Goal: Information Seeking & Learning: Learn about a topic

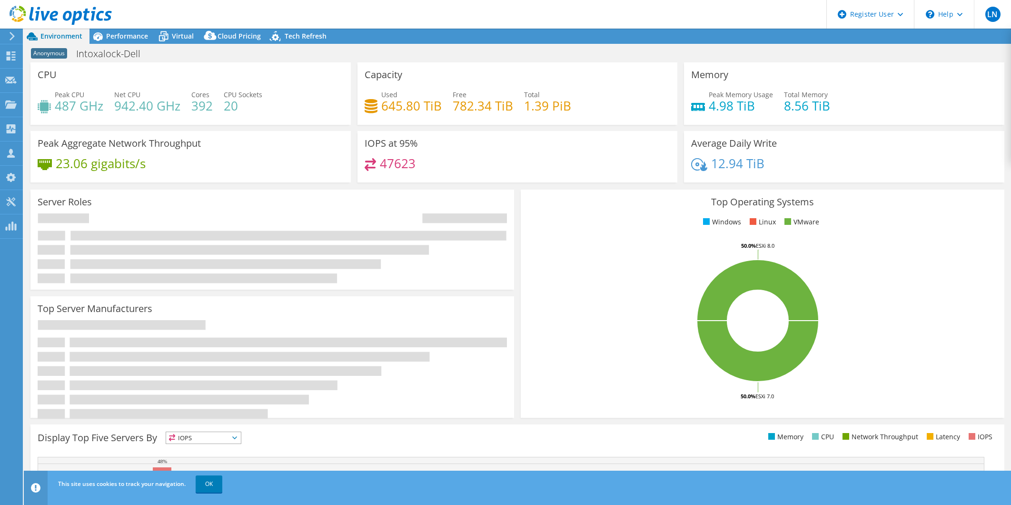
select select "USD"
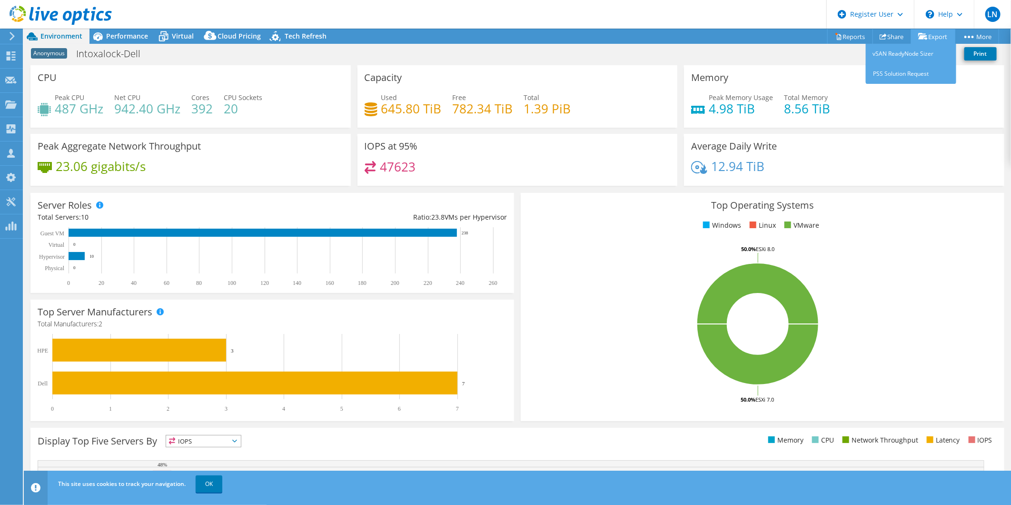
click at [938, 35] on link "Export" at bounding box center [933, 36] width 44 height 15
click at [853, 37] on link "Reports" at bounding box center [850, 36] width 46 height 15
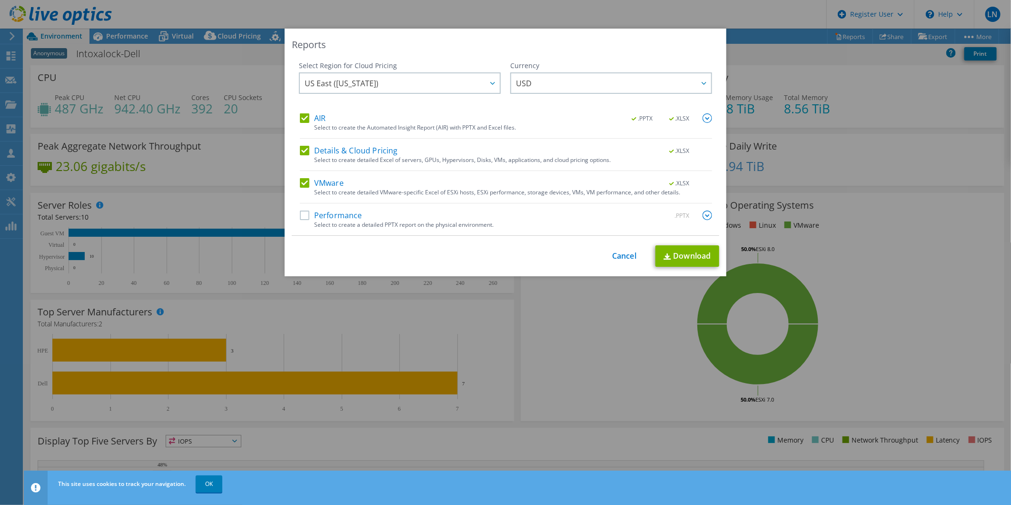
click at [309, 149] on label "Details & Cloud Pricing" at bounding box center [349, 151] width 98 height 10
click at [0, 0] on input "Details & Cloud Pricing" at bounding box center [0, 0] width 0 height 0
click at [324, 184] on label "VMware" at bounding box center [322, 183] width 44 height 10
click at [0, 0] on input "VMware" at bounding box center [0, 0] width 0 height 0
click at [705, 260] on link "Download" at bounding box center [688, 255] width 64 height 21
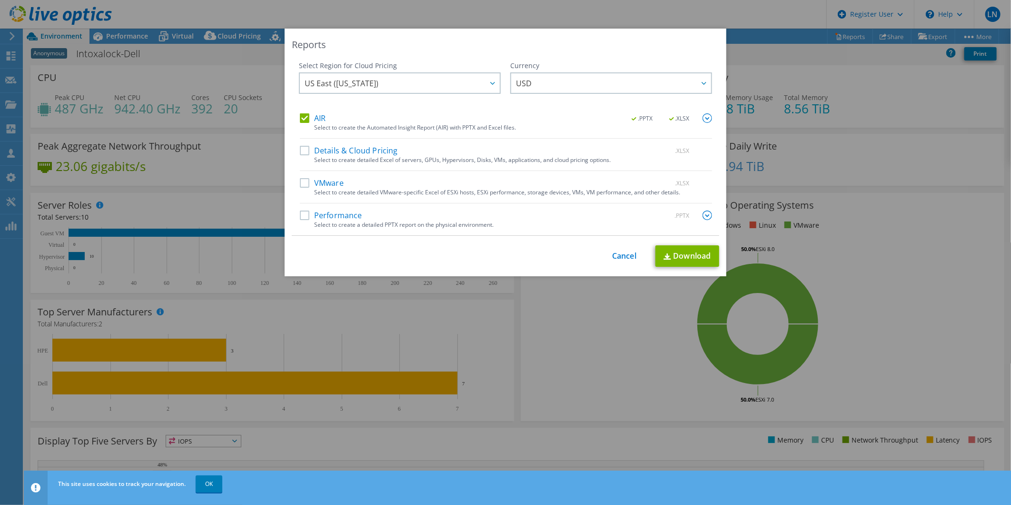
drag, startPoint x: 644, startPoint y: 351, endPoint x: 644, endPoint y: 356, distance: 5.2
click at [644, 356] on div "Reports Select Region for Cloud Pricing Asia Pacific (Hong Kong) Asia Pacific (…" at bounding box center [505, 253] width 1011 height 448
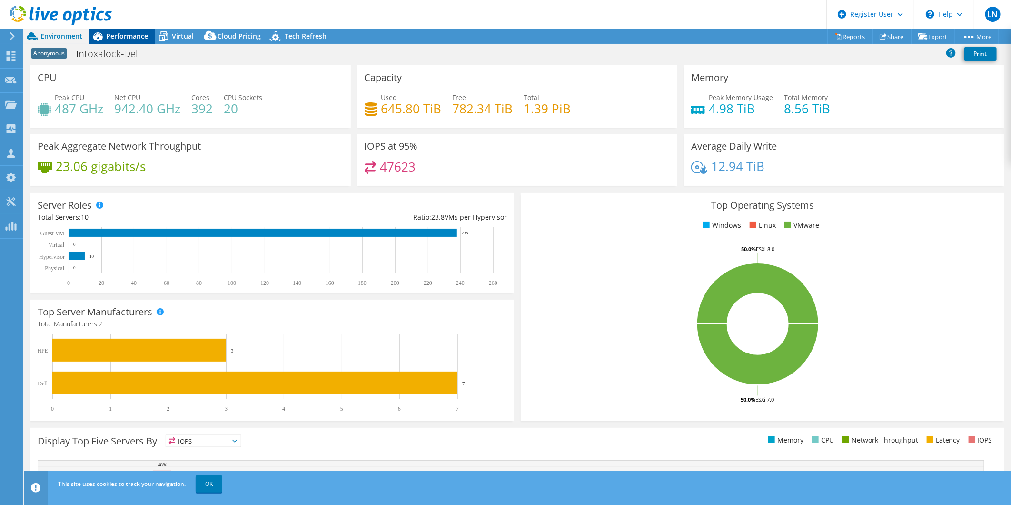
click at [132, 32] on span "Performance" at bounding box center [127, 35] width 42 height 9
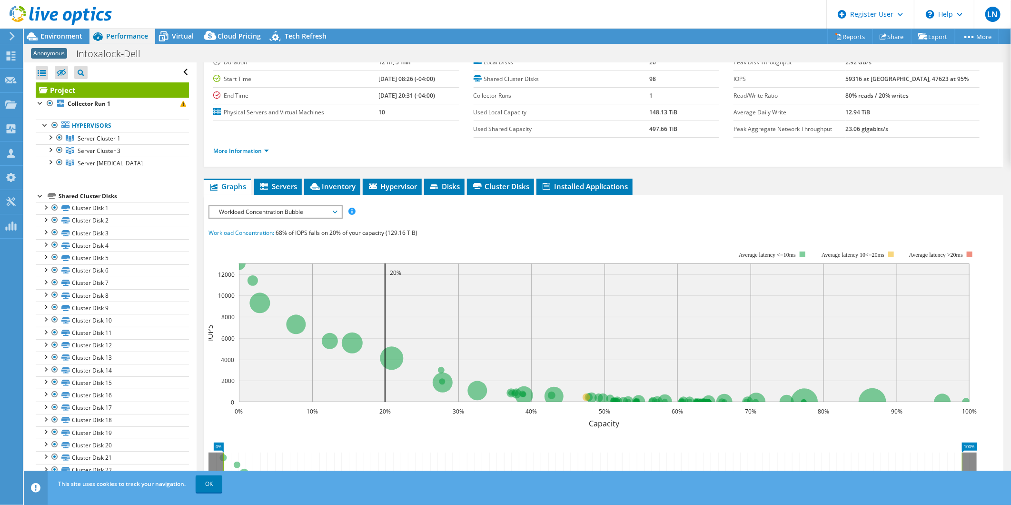
scroll to position [53, 0]
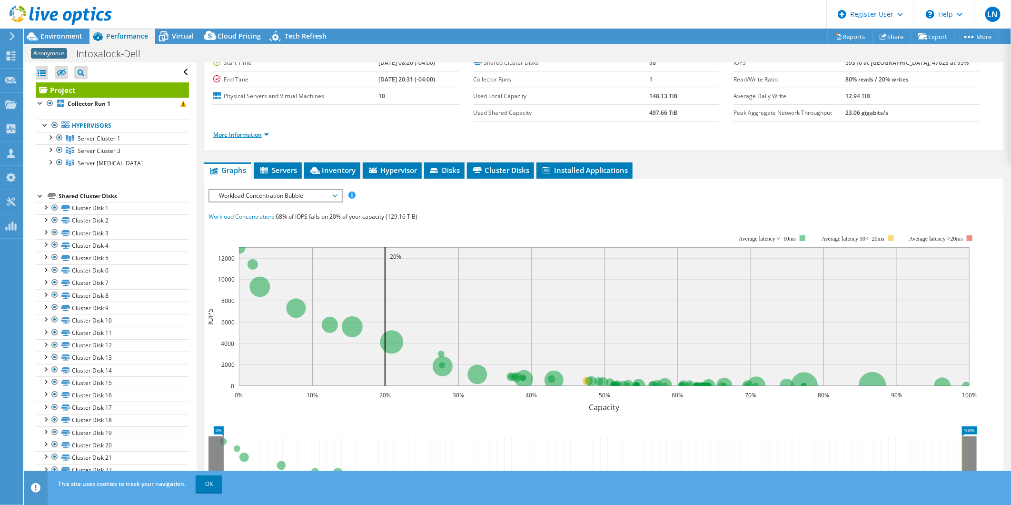
click at [263, 131] on link "More Information" at bounding box center [241, 134] width 56 height 8
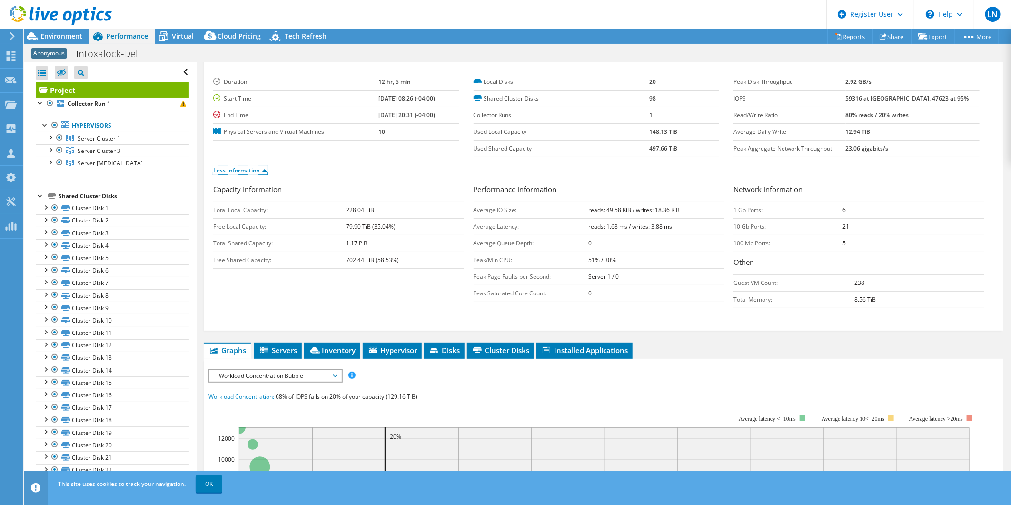
scroll to position [0, 0]
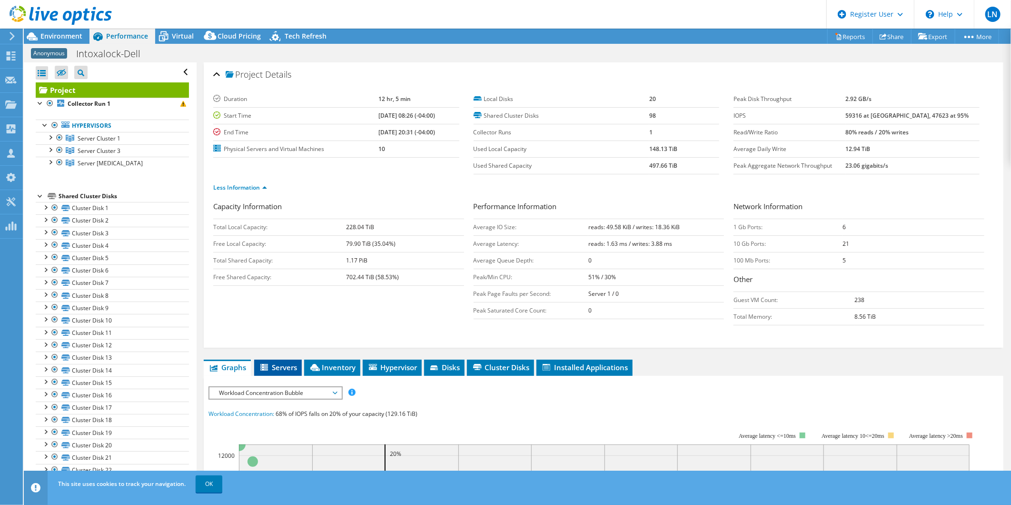
click at [273, 369] on span "Servers" at bounding box center [278, 367] width 38 height 10
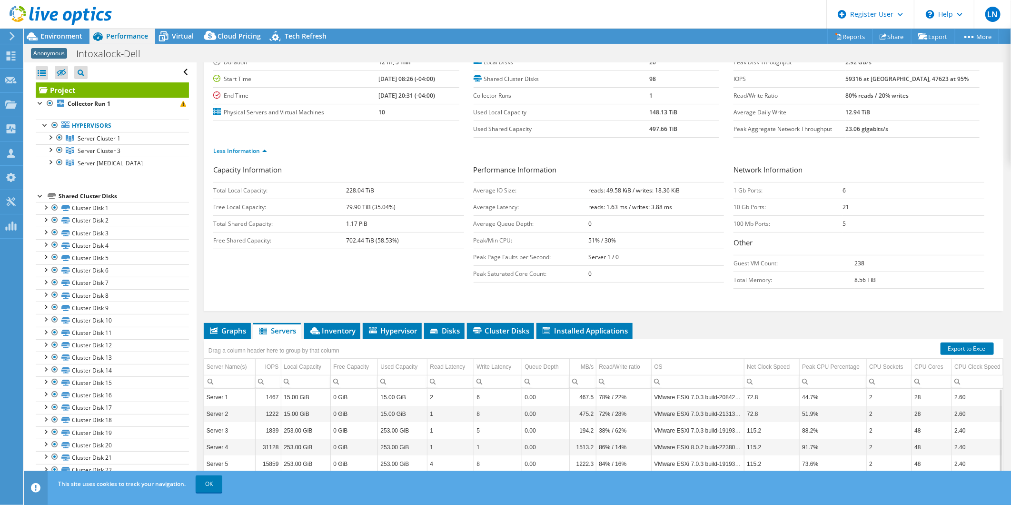
scroll to position [128, 0]
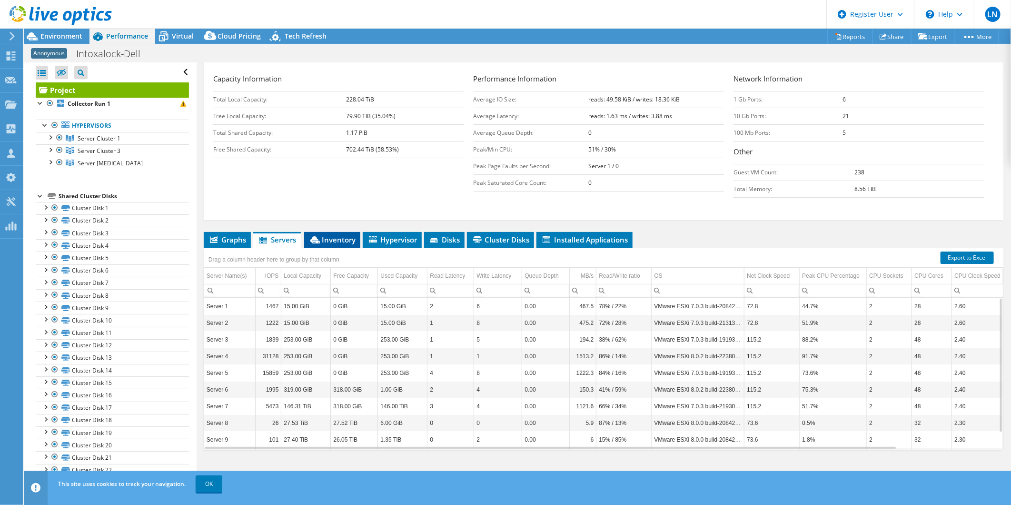
click at [317, 240] on icon at bounding box center [315, 239] width 10 height 7
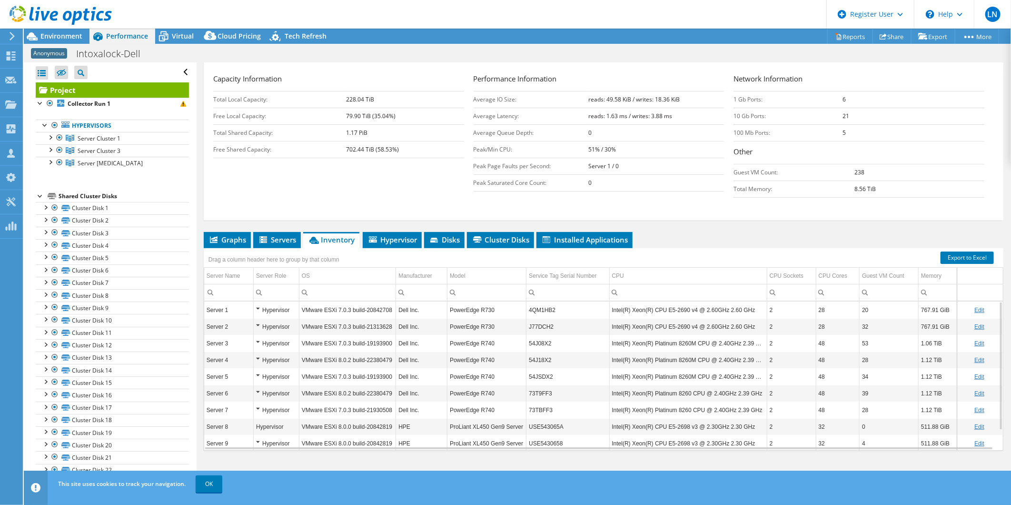
scroll to position [22, 0]
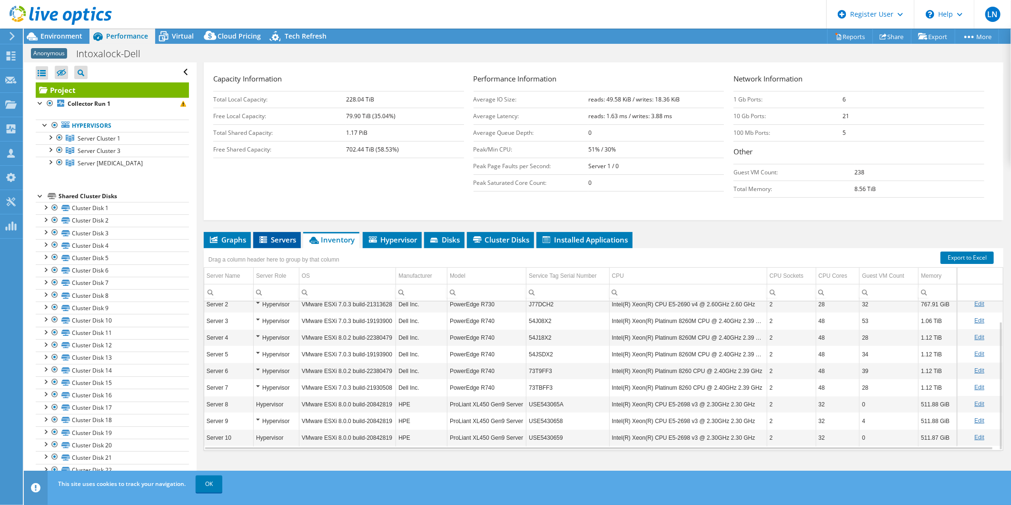
click at [289, 239] on span "Servers" at bounding box center [277, 240] width 38 height 10
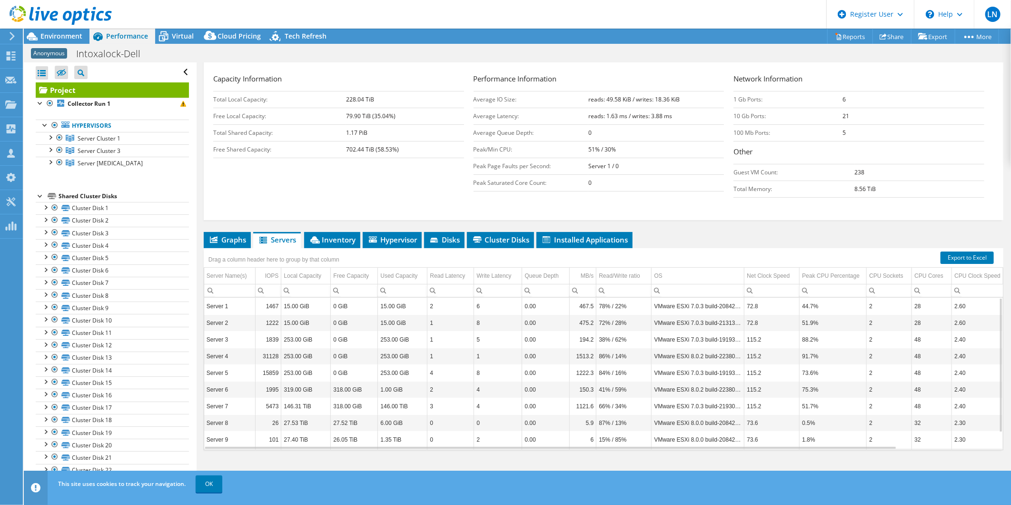
click at [501, 263] on div "Drag a column header here to group by that column" at bounding box center [604, 258] width 800 height 20
click at [504, 270] on div "Write Latency" at bounding box center [494, 275] width 35 height 11
click at [448, 274] on div "Read Latency" at bounding box center [447, 275] width 35 height 11
click at [448, 274] on div "Read Latency" at bounding box center [446, 275] width 33 height 11
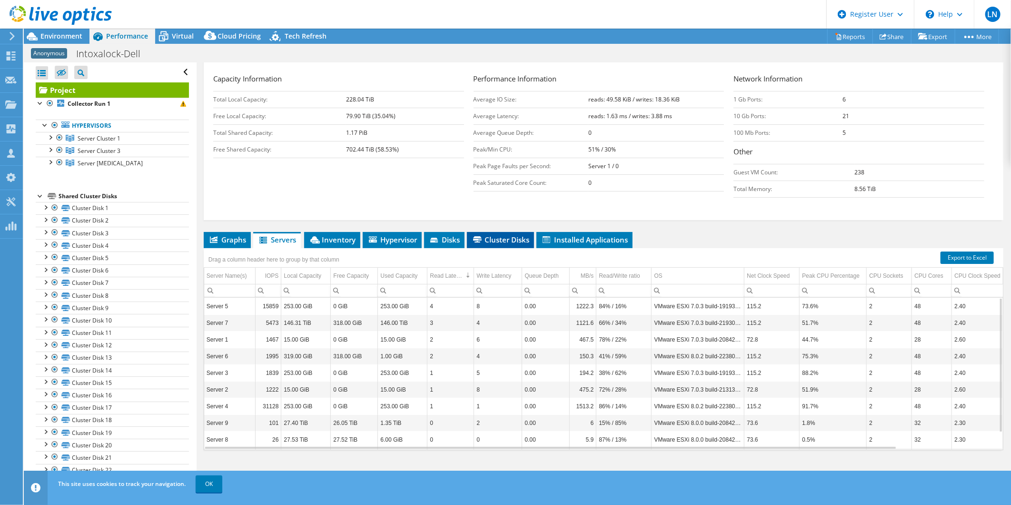
click at [499, 241] on span "Cluster Disks" at bounding box center [501, 240] width 58 height 10
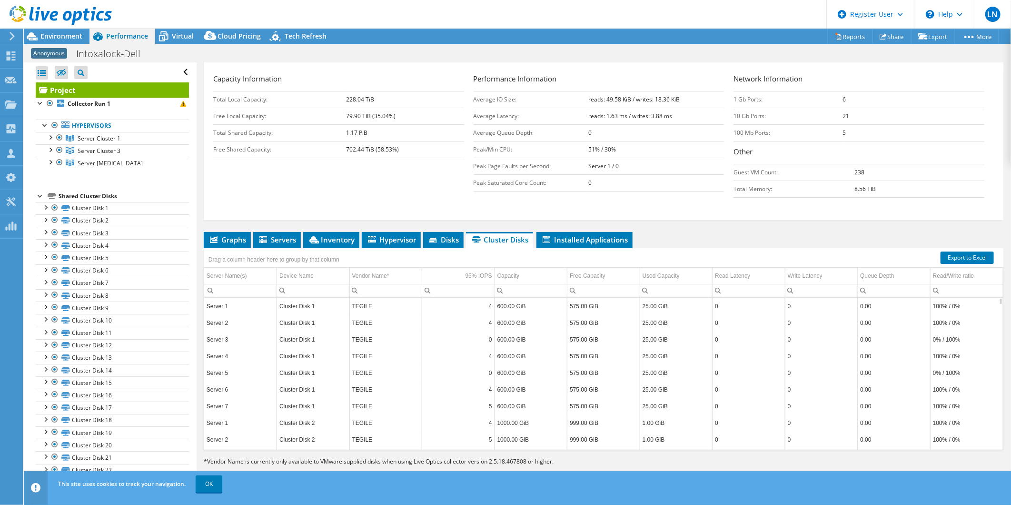
scroll to position [63, 0]
click at [750, 272] on td "Read Latency" at bounding box center [749, 276] width 73 height 17
click at [805, 275] on div "Write Latency" at bounding box center [805, 275] width 35 height 11
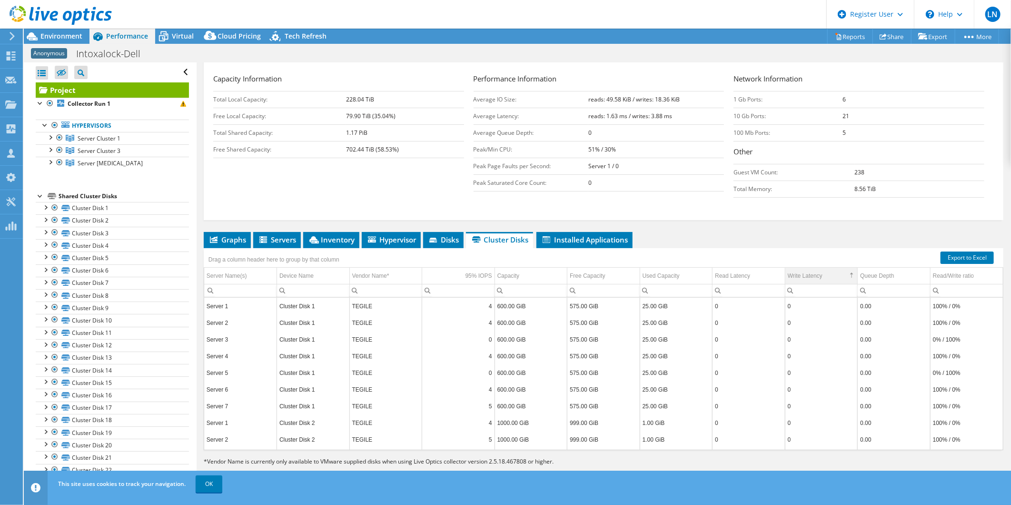
click at [805, 275] on div "Write Latency" at bounding box center [805, 275] width 35 height 11
click at [463, 193] on div "Capacity Information Total Local Capacity: 228.04 TiB Free Local Capacity: 79.9…" at bounding box center [603, 137] width 781 height 129
click at [228, 242] on span "Graphs" at bounding box center [228, 240] width 38 height 10
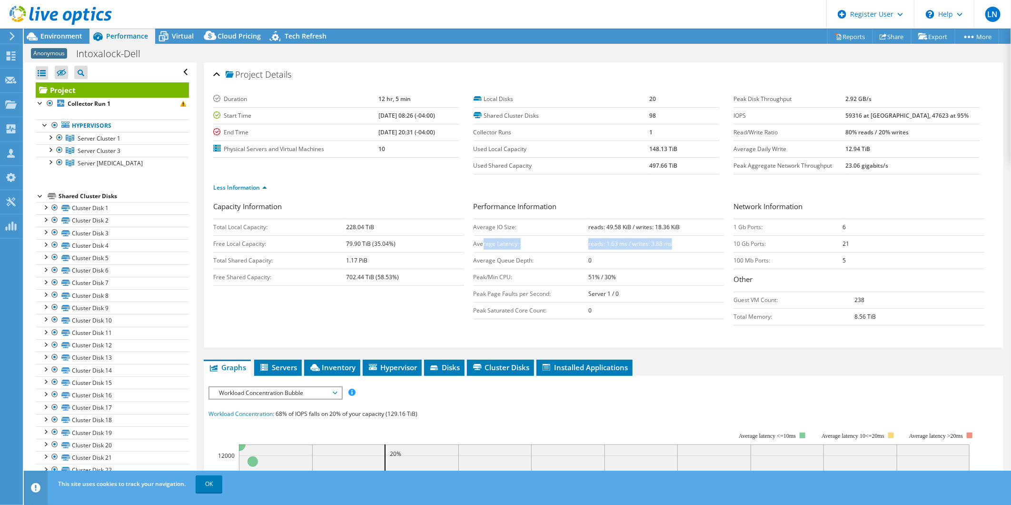
drag, startPoint x: 481, startPoint y: 243, endPoint x: 680, endPoint y: 246, distance: 199.0
click at [680, 246] on tr "Average Latency: reads: 1.63 ms / writes: 3.88 ms" at bounding box center [599, 243] width 251 height 17
drag, startPoint x: 680, startPoint y: 246, endPoint x: 688, endPoint y: 363, distance: 117.4
click at [688, 363] on ul "Graphs Servers Inventory Hypervisor Disks Cluster Disks Installed Applications" at bounding box center [604, 367] width 800 height 16
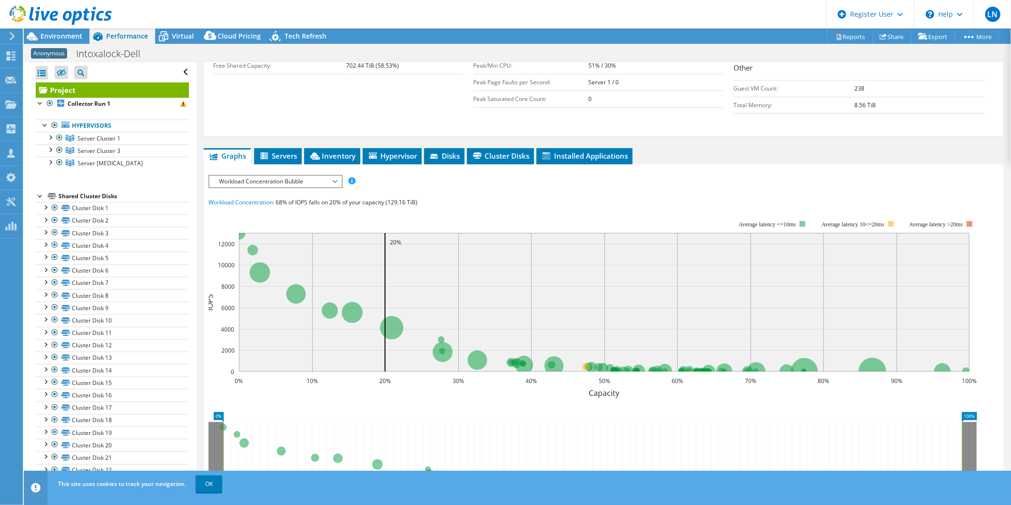
scroll to position [159, 0]
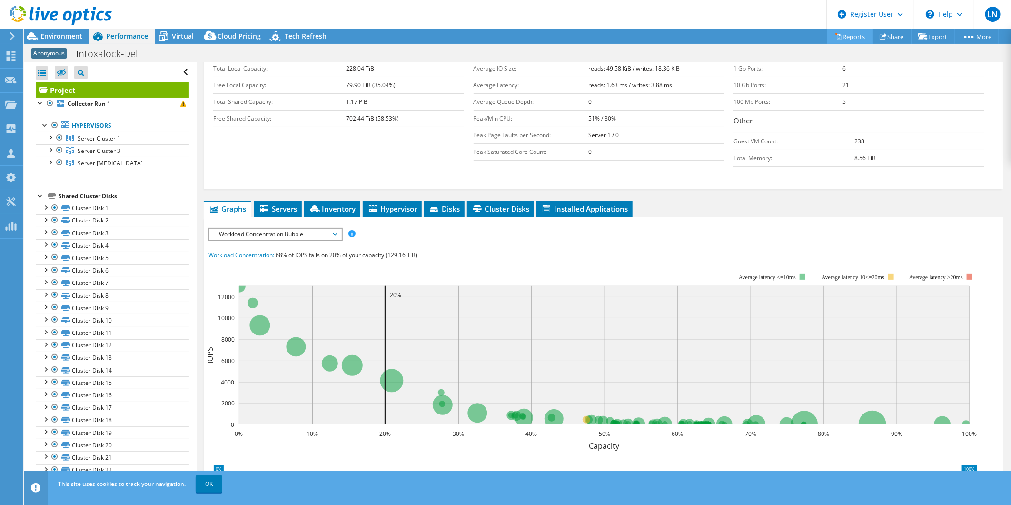
click at [837, 38] on icon at bounding box center [839, 37] width 4 height 6
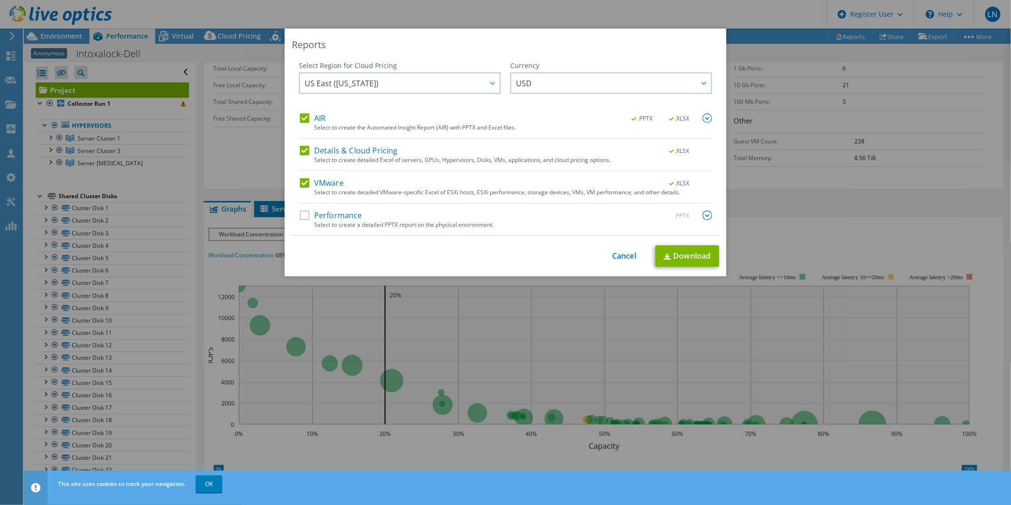
drag, startPoint x: 301, startPoint y: 150, endPoint x: 306, endPoint y: 130, distance: 21.0
click at [302, 149] on label "Details & Cloud Pricing" at bounding box center [349, 151] width 98 height 10
click at [0, 0] on input "Details & Cloud Pricing" at bounding box center [0, 0] width 0 height 0
drag, startPoint x: 306, startPoint y: 117, endPoint x: 424, endPoint y: 151, distance: 122.8
click at [307, 117] on label "AIR" at bounding box center [313, 118] width 26 height 10
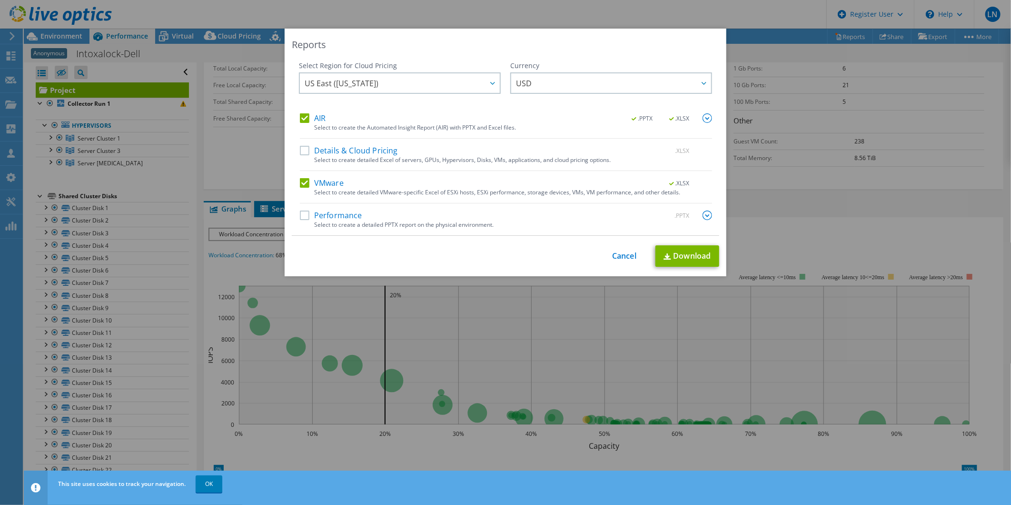
click at [0, 0] on input "AIR" at bounding box center [0, 0] width 0 height 0
click at [709, 255] on link "Download" at bounding box center [688, 255] width 64 height 21
drag, startPoint x: 618, startPoint y: 255, endPoint x: 620, endPoint y: 230, distance: 24.4
click at [618, 255] on link "Cancel" at bounding box center [624, 255] width 24 height 9
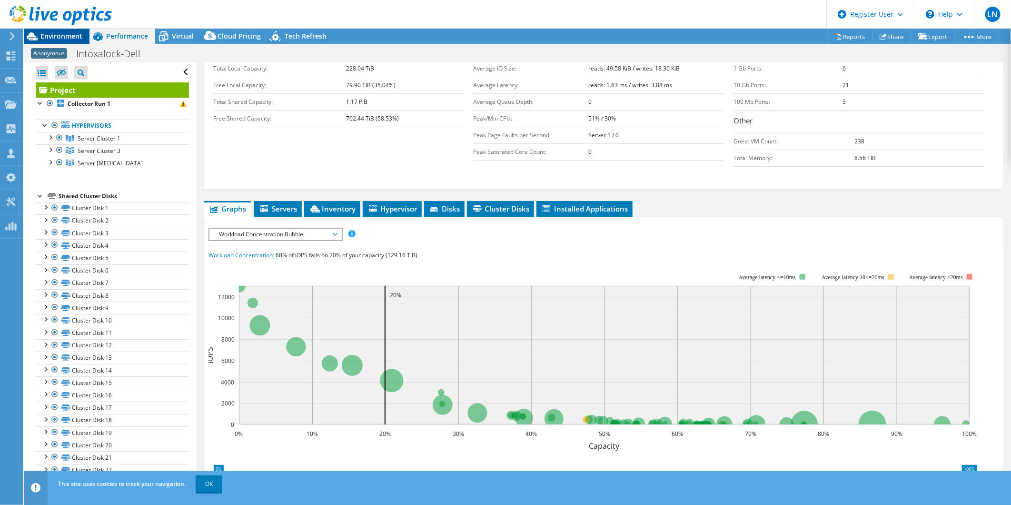
click at [51, 34] on span "Environment" at bounding box center [61, 35] width 42 height 9
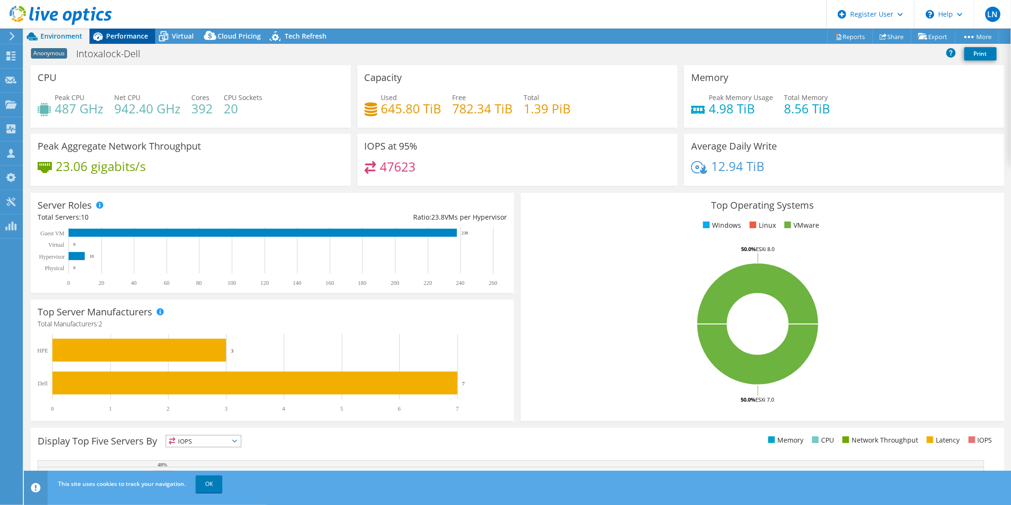
click at [117, 37] on span "Performance" at bounding box center [127, 35] width 42 height 9
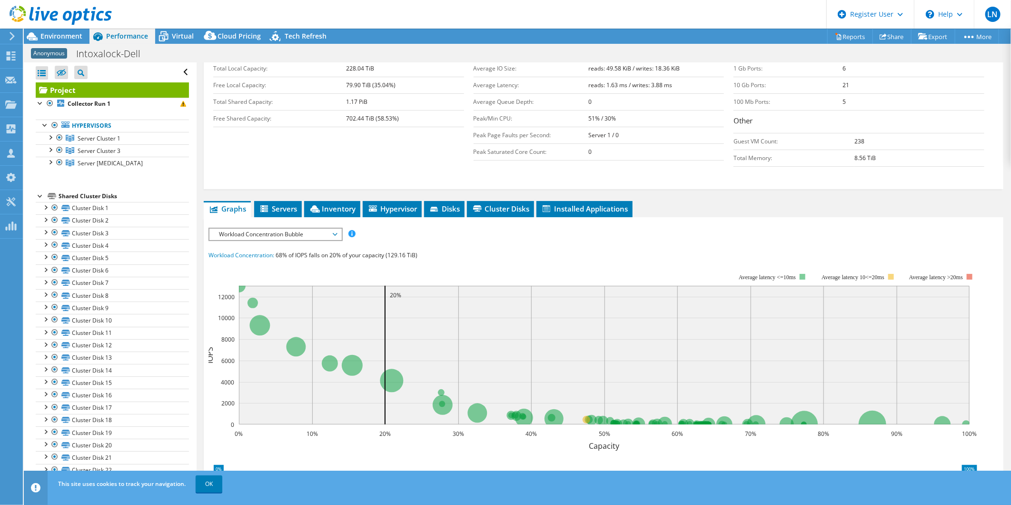
scroll to position [0, 0]
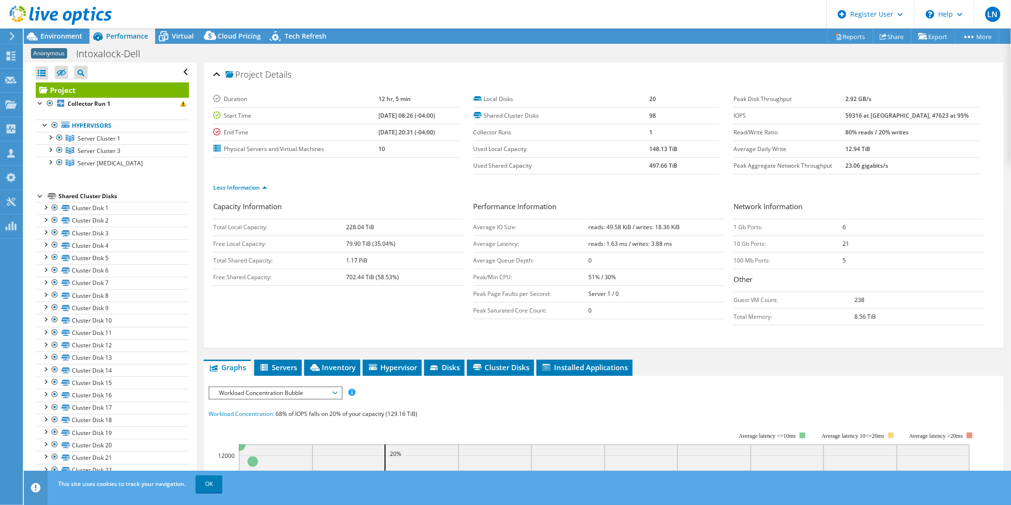
click at [433, 311] on div "Capacity Information Total Local Capacity: 228.04 TiB Free Local Capacity: 79.9…" at bounding box center [603, 265] width 781 height 129
click at [270, 367] on span "Servers" at bounding box center [278, 367] width 38 height 10
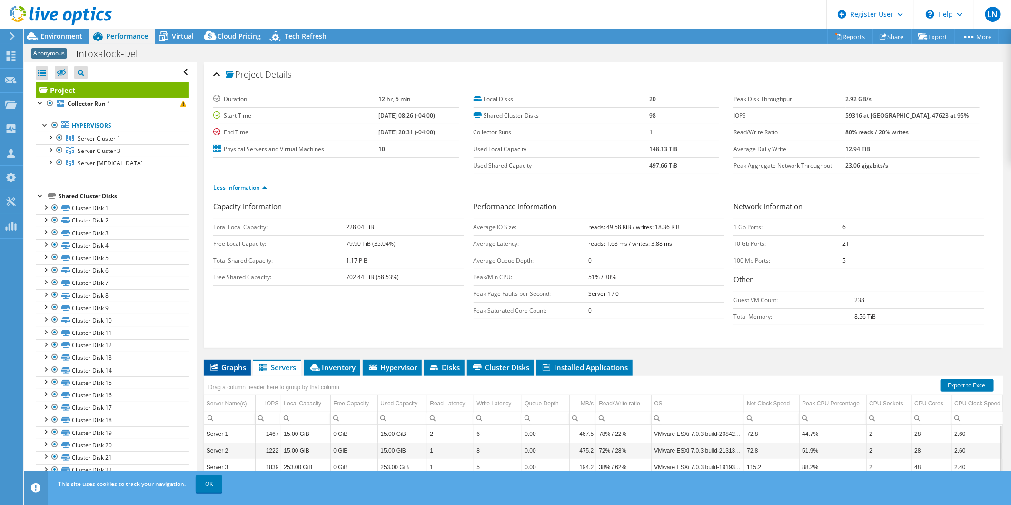
click at [241, 364] on span "Graphs" at bounding box center [228, 367] width 38 height 10
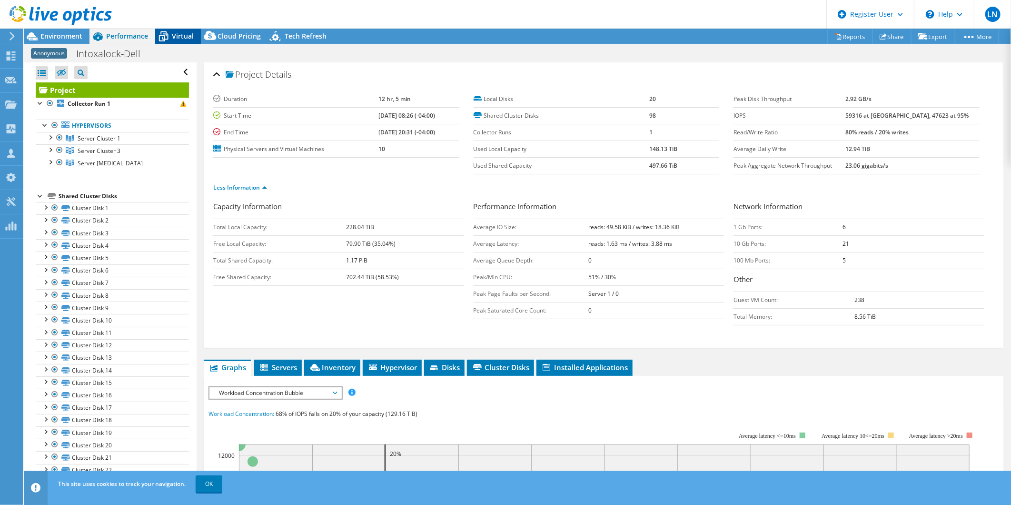
click at [182, 38] on span "Virtual" at bounding box center [183, 35] width 22 height 9
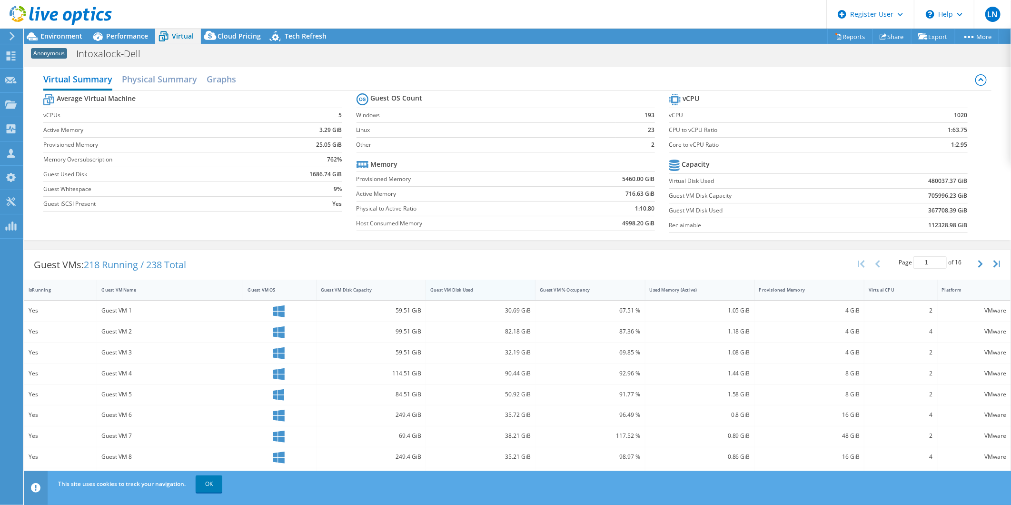
click at [487, 297] on div "Guest VM Disk Used" at bounding box center [475, 289] width 98 height 15
click at [190, 81] on h2 "Physical Summary" at bounding box center [159, 80] width 75 height 21
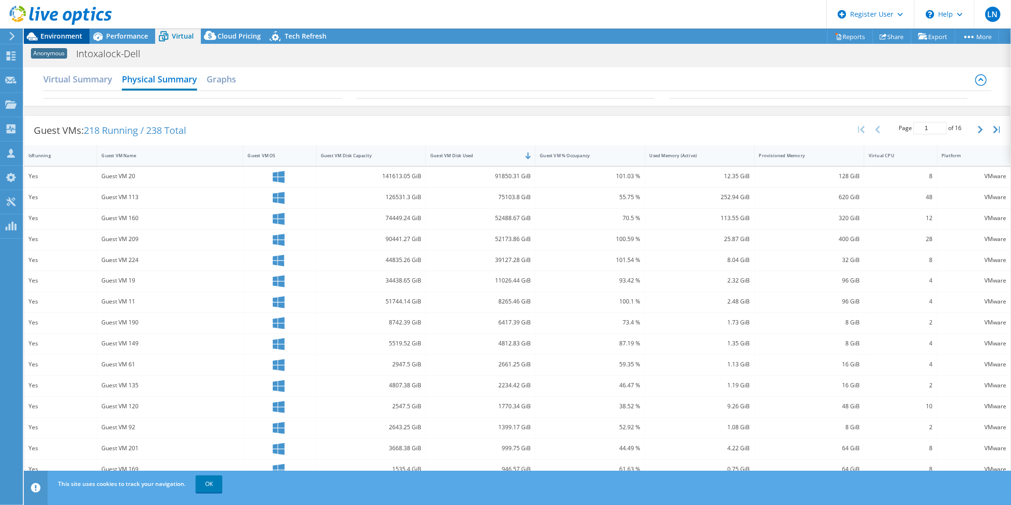
click at [48, 40] on span "Environment" at bounding box center [61, 35] width 42 height 9
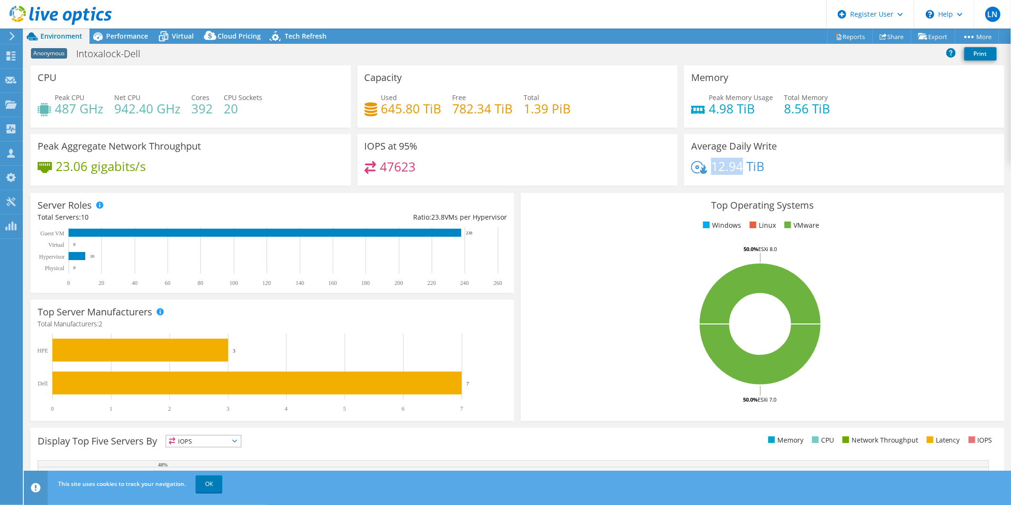
drag, startPoint x: 707, startPoint y: 165, endPoint x: 737, endPoint y: 168, distance: 30.6
click at [737, 168] on h4 "12.94 TiB" at bounding box center [737, 166] width 53 height 10
drag, startPoint x: 737, startPoint y: 168, endPoint x: 755, endPoint y: 169, distance: 18.1
click at [755, 169] on h4 "12.94 TiB" at bounding box center [737, 166] width 53 height 10
click at [528, 334] on rect at bounding box center [760, 323] width 465 height 167
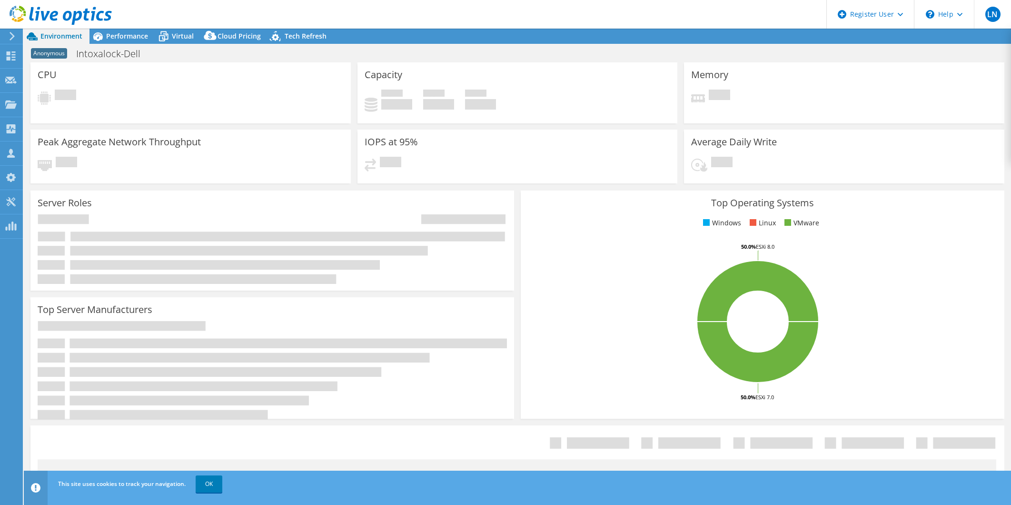
select select "USD"
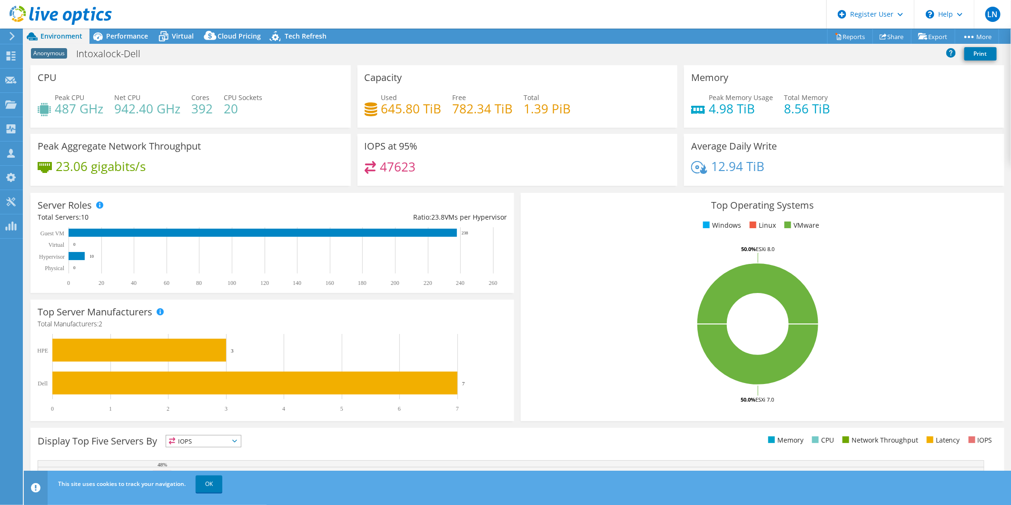
click at [357, 50] on div "Anonymous Intoxalock-Dell Print" at bounding box center [517, 54] width 987 height 18
click at [219, 487] on link "OK" at bounding box center [209, 483] width 27 height 17
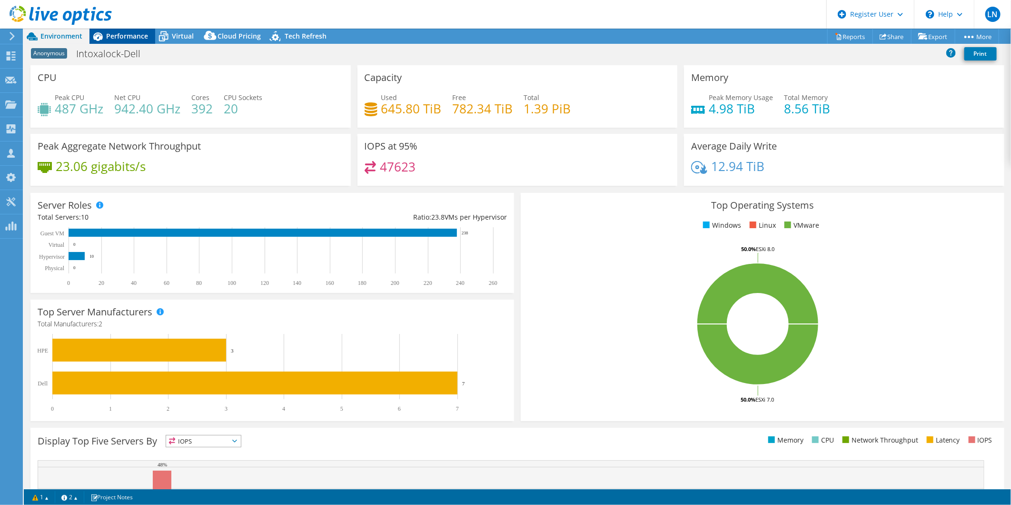
click at [132, 34] on span "Performance" at bounding box center [127, 35] width 42 height 9
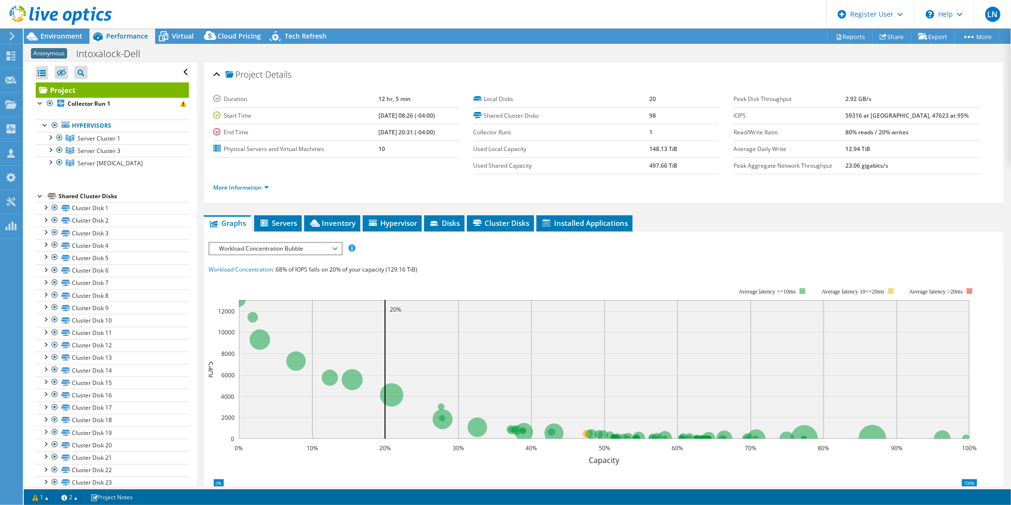
click at [560, 254] on div "IOPS Disk Throughput IO Size Latency Queue Depth CPU Percentage Memory Page Fau…" at bounding box center [604, 418] width 790 height 352
click at [263, 184] on link "More Information" at bounding box center [241, 187] width 56 height 8
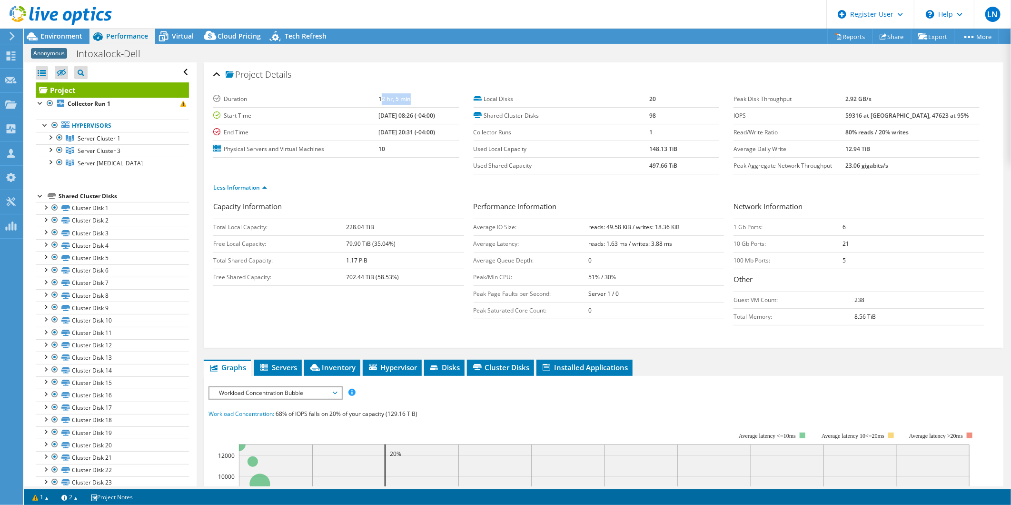
drag, startPoint x: 367, startPoint y: 100, endPoint x: 422, endPoint y: 100, distance: 54.8
click at [422, 100] on td "12 hr, 5 min" at bounding box center [418, 99] width 81 height 17
click at [425, 134] on b "[DATE] 20:31 (-04:00)" at bounding box center [406, 132] width 57 height 8
click at [444, 134] on td "[DATE] 20:31 (-04:00)" at bounding box center [418, 132] width 81 height 17
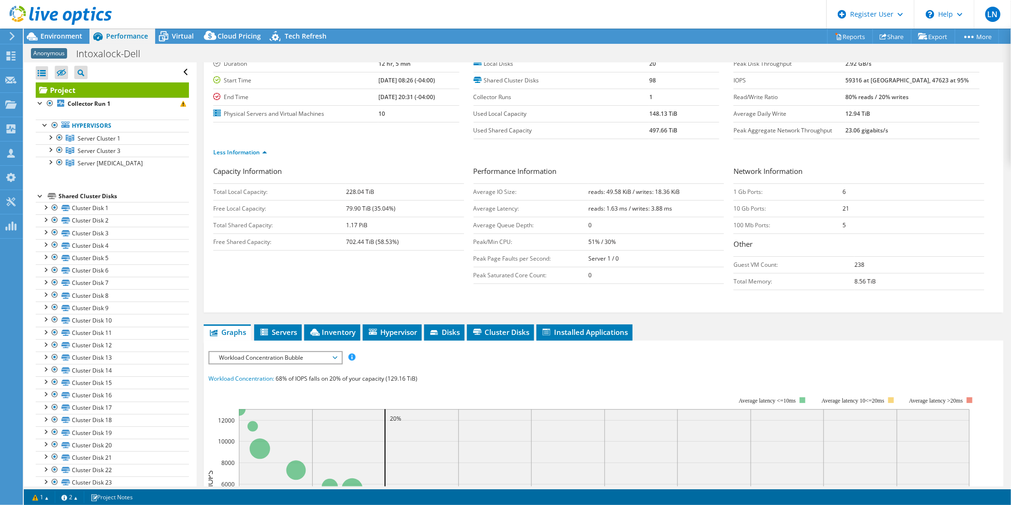
scroll to position [53, 0]
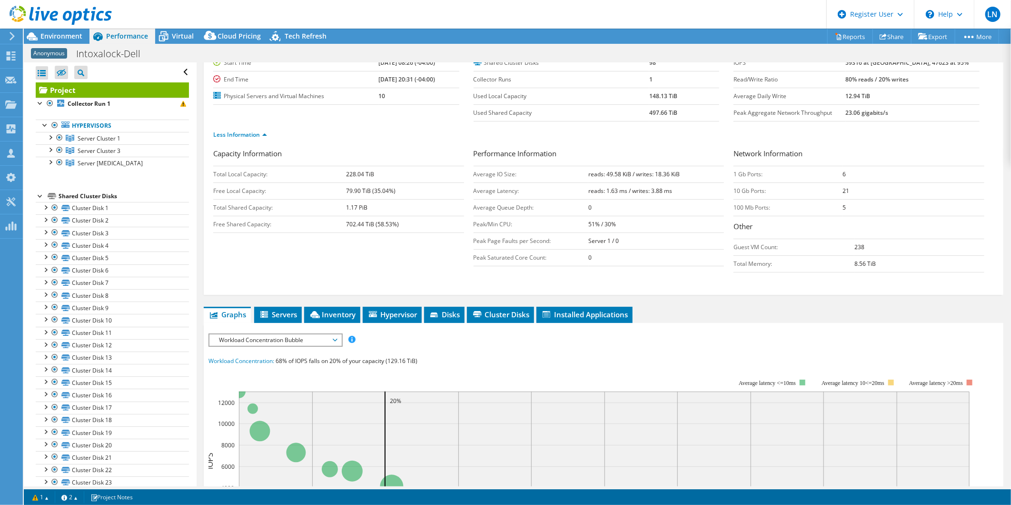
drag, startPoint x: 584, startPoint y: 193, endPoint x: 697, endPoint y: 193, distance: 112.8
click at [697, 193] on tr "Average Latency: reads: 1.63 ms / writes: 3.88 ms" at bounding box center [599, 190] width 251 height 17
drag, startPoint x: 697, startPoint y: 193, endPoint x: 728, endPoint y: 195, distance: 32.0
click at [734, 195] on td "10 Gb Ports:" at bounding box center [788, 190] width 109 height 17
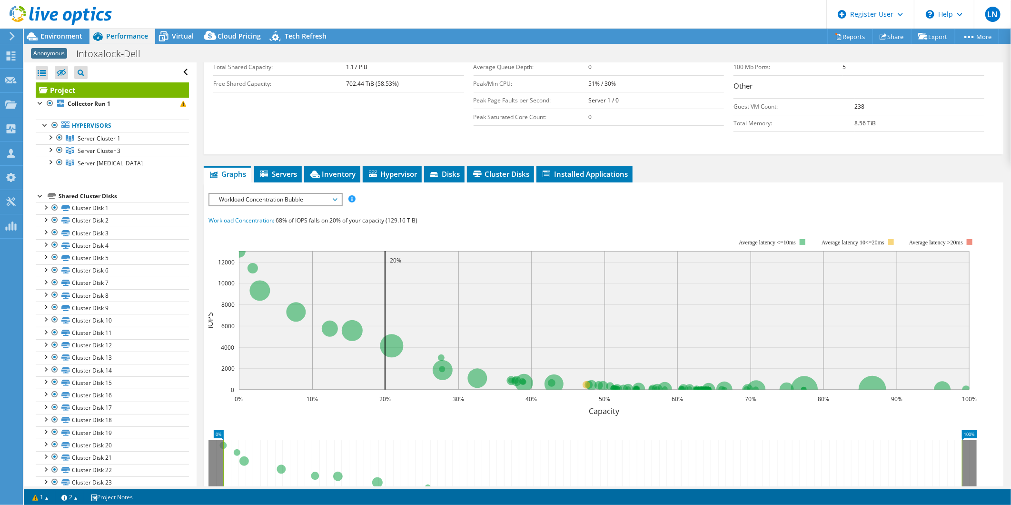
scroll to position [264, 0]
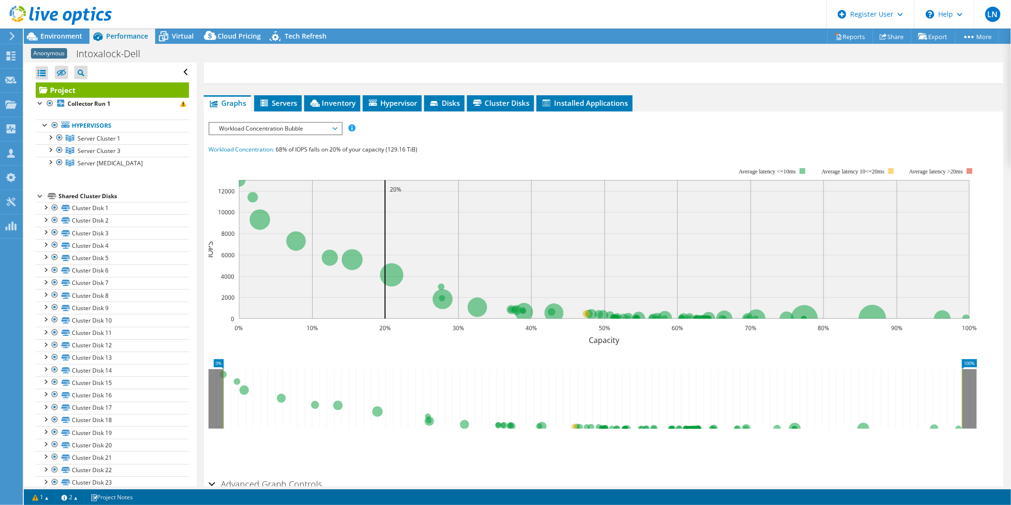
click at [333, 125] on span "Workload Concentration Bubble" at bounding box center [275, 128] width 122 height 11
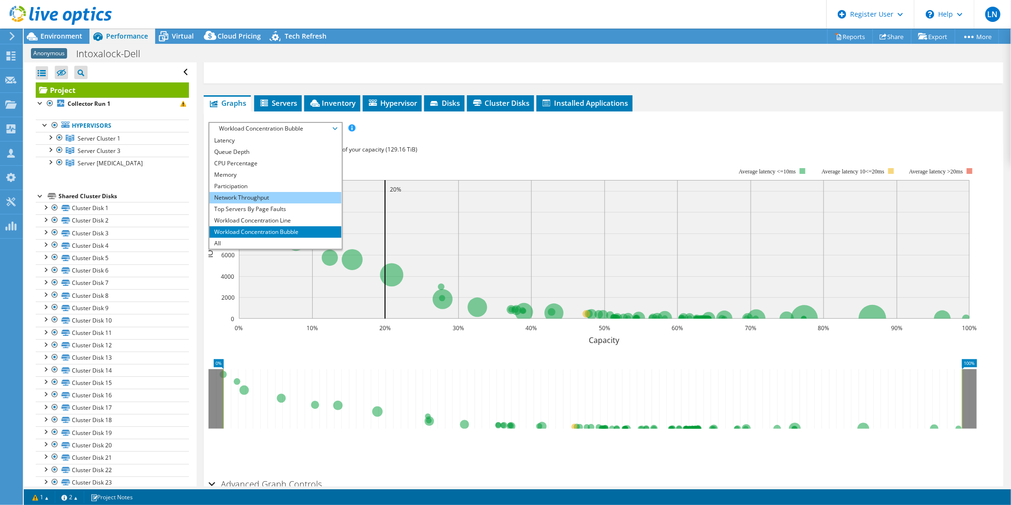
scroll to position [0, 0]
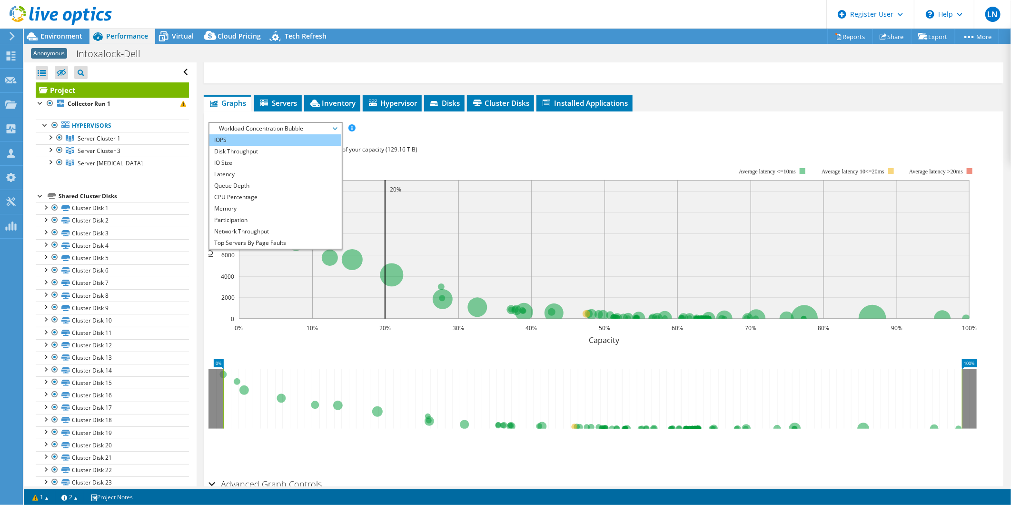
click at [262, 139] on li "IOPS" at bounding box center [275, 139] width 132 height 11
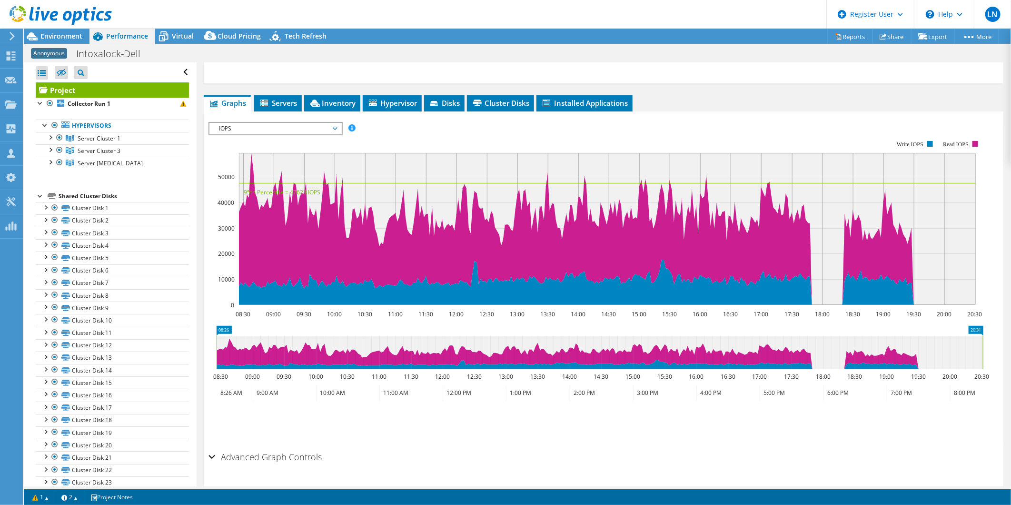
click at [307, 144] on rect at bounding box center [596, 223] width 775 height 190
click at [257, 319] on section "Workload Concentration: 68% of IOPS falls on 20% of your capacity (129.16 TiB) …" at bounding box center [604, 285] width 790 height 315
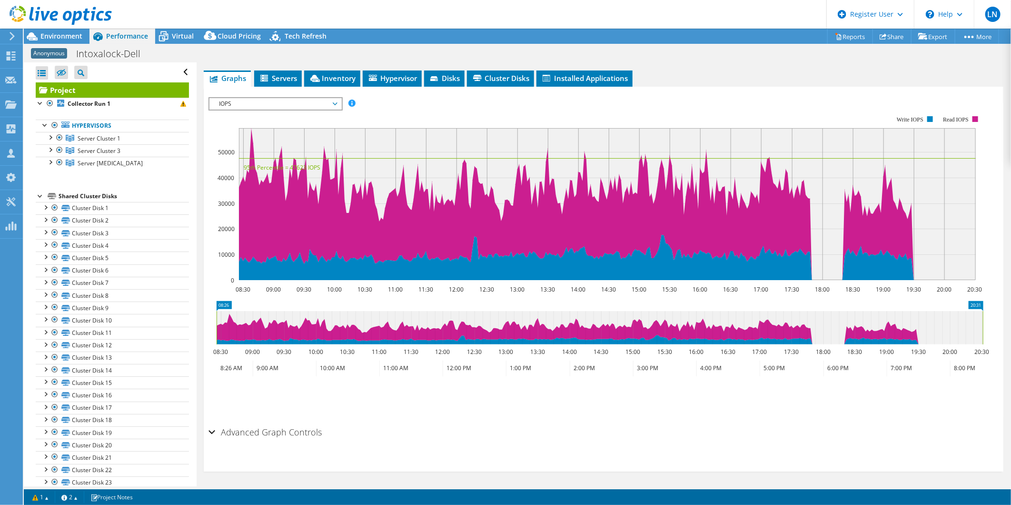
click at [990, 189] on icon "08:30 09:00 09:30 10:00 10:30 11:00 11:30 12:00 12:30 13:00 13:30 14:00 14:30 1…" at bounding box center [600, 198] width 782 height 190
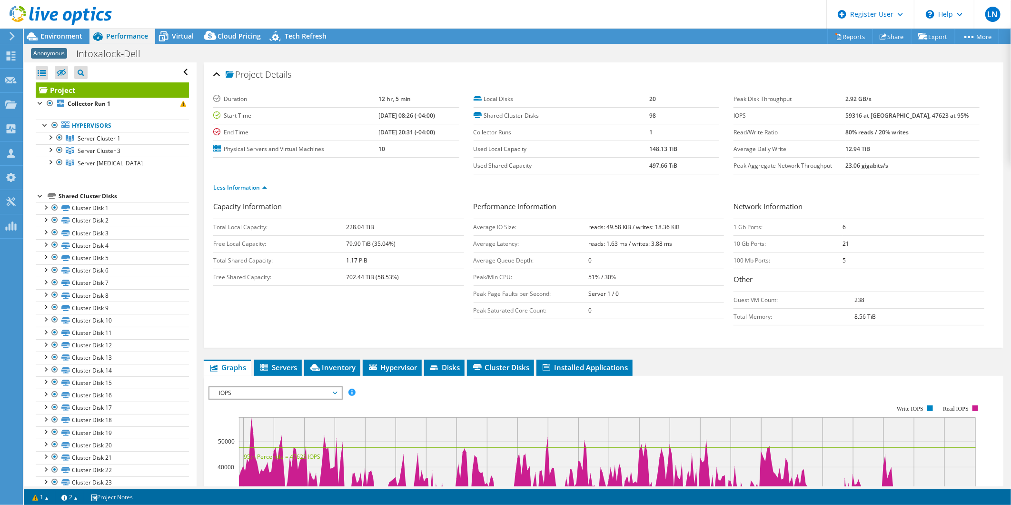
scroll to position [211, 0]
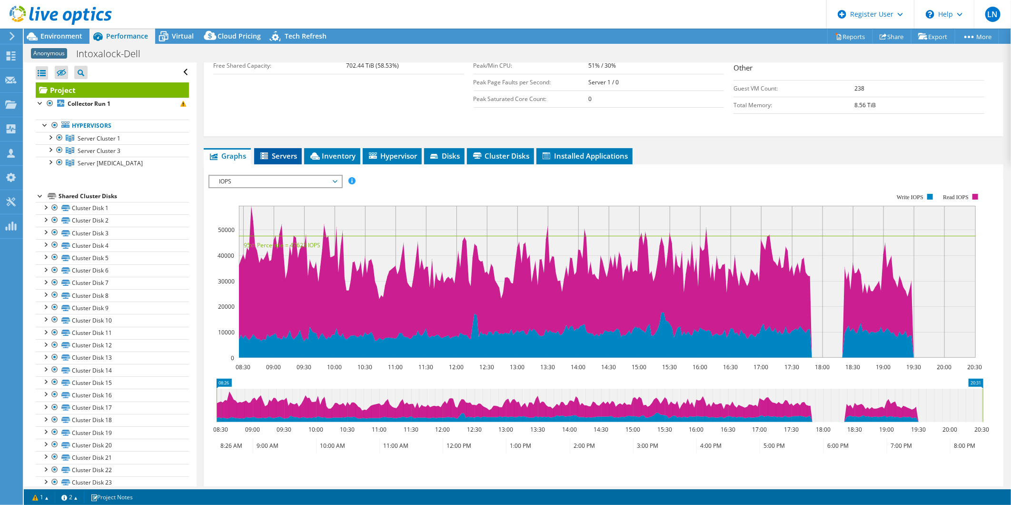
click at [289, 157] on span "Servers" at bounding box center [278, 156] width 38 height 10
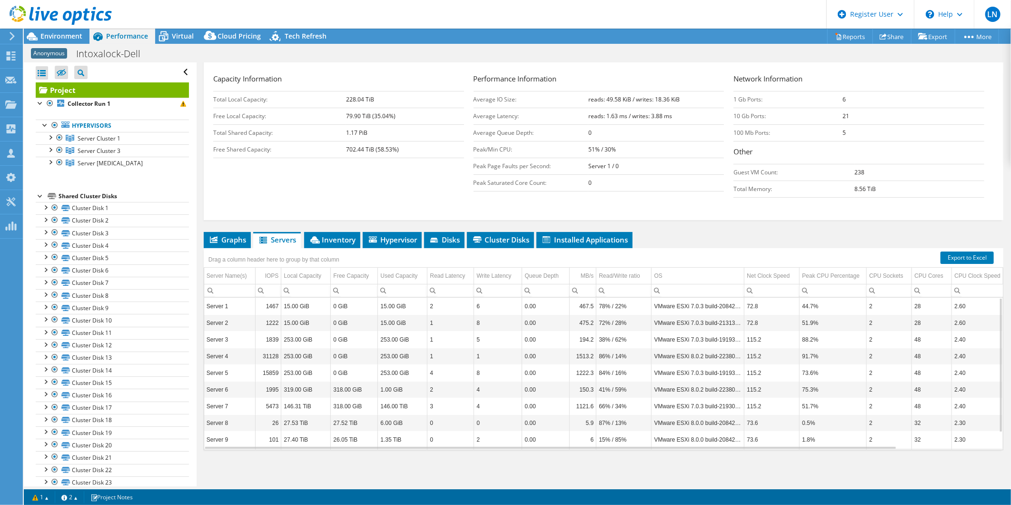
scroll to position [20, 0]
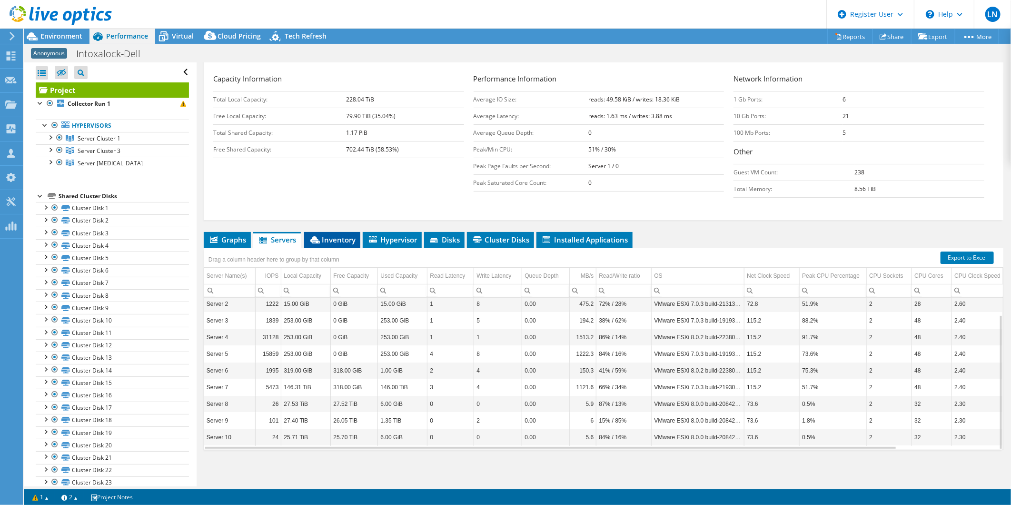
click at [335, 236] on span "Inventory" at bounding box center [332, 240] width 47 height 10
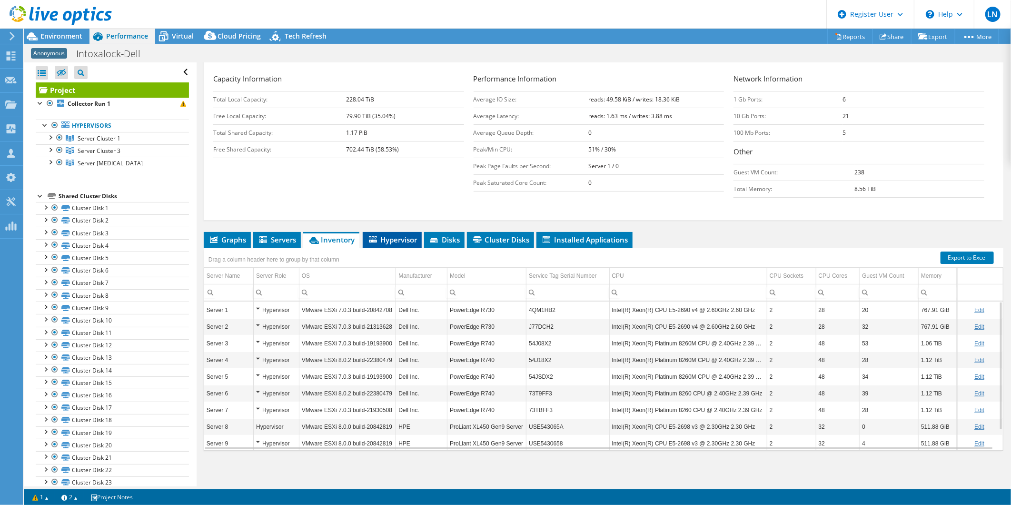
click at [398, 236] on span "Hypervisor" at bounding box center [393, 240] width 50 height 10
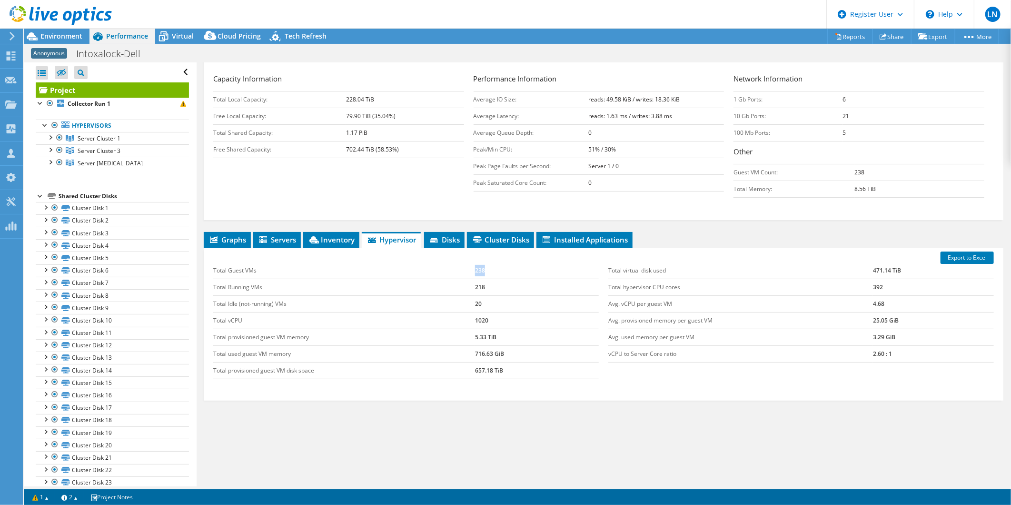
drag, startPoint x: 470, startPoint y: 269, endPoint x: 501, endPoint y: 269, distance: 30.9
click at [501, 269] on tr "Total Guest VMs 238" at bounding box center [406, 270] width 386 height 17
drag, startPoint x: 470, startPoint y: 286, endPoint x: 501, endPoint y: 318, distance: 43.8
click at [501, 318] on tbody "Total Guest VMs 238 Total Running VMs 218 Total Idle (not-running) VMs 20 Total…" at bounding box center [406, 320] width 386 height 117
drag, startPoint x: 501, startPoint y: 317, endPoint x: 589, endPoint y: 263, distance: 103.9
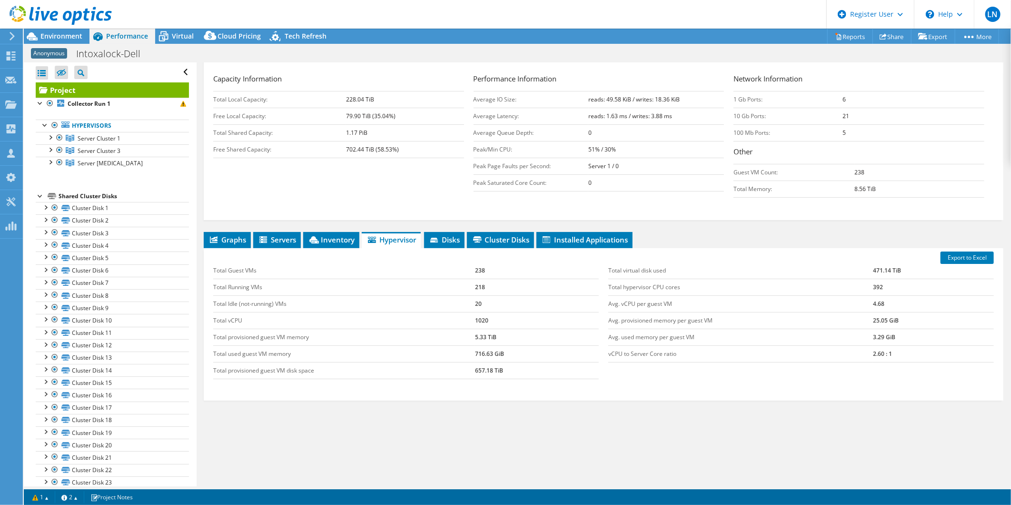
click at [589, 263] on td "238" at bounding box center [537, 270] width 124 height 17
click at [341, 240] on span "Inventory" at bounding box center [331, 240] width 47 height 10
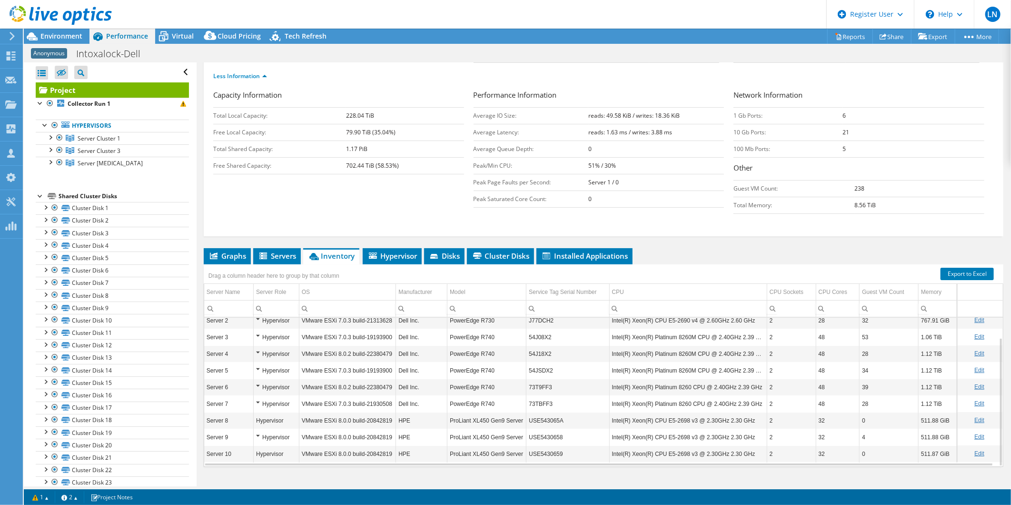
scroll to position [128, 0]
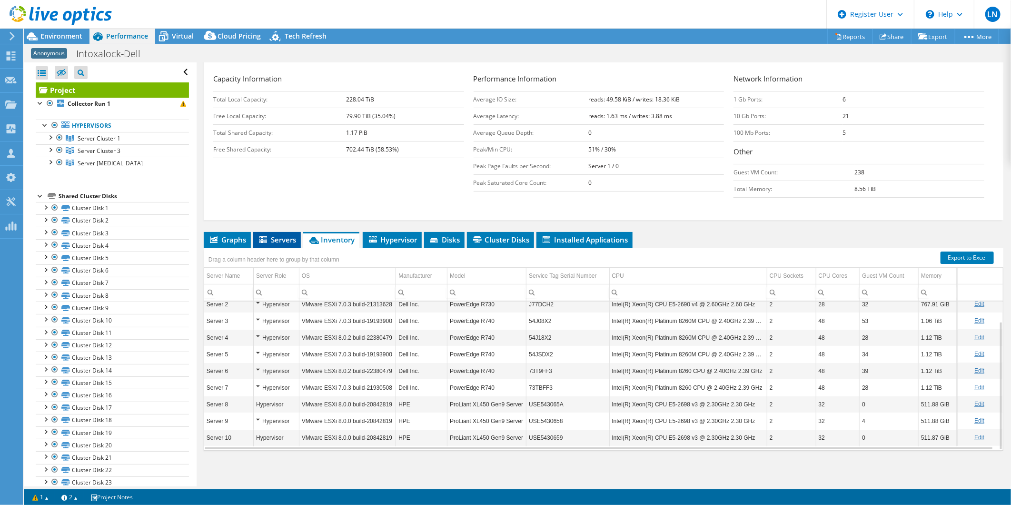
click at [273, 236] on span "Servers" at bounding box center [277, 240] width 38 height 10
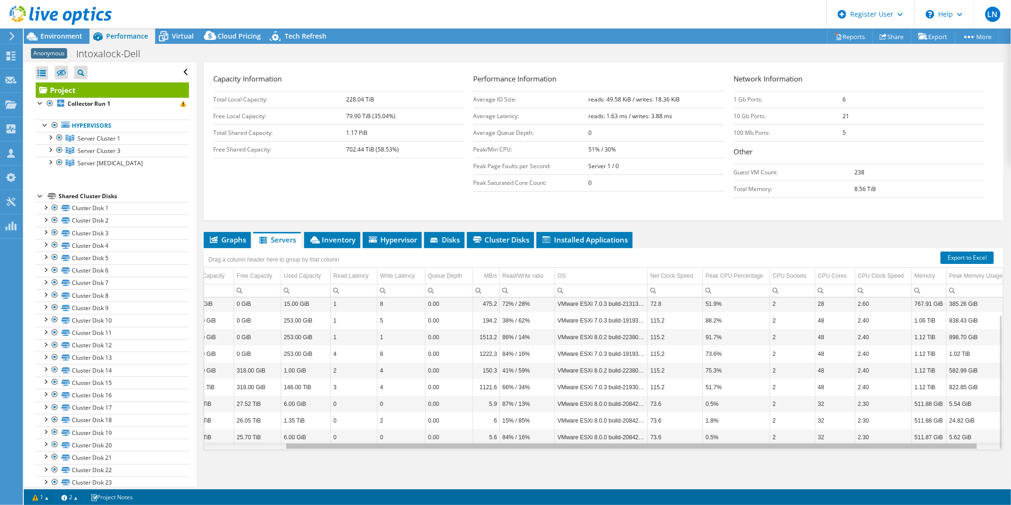
scroll to position [0, 112]
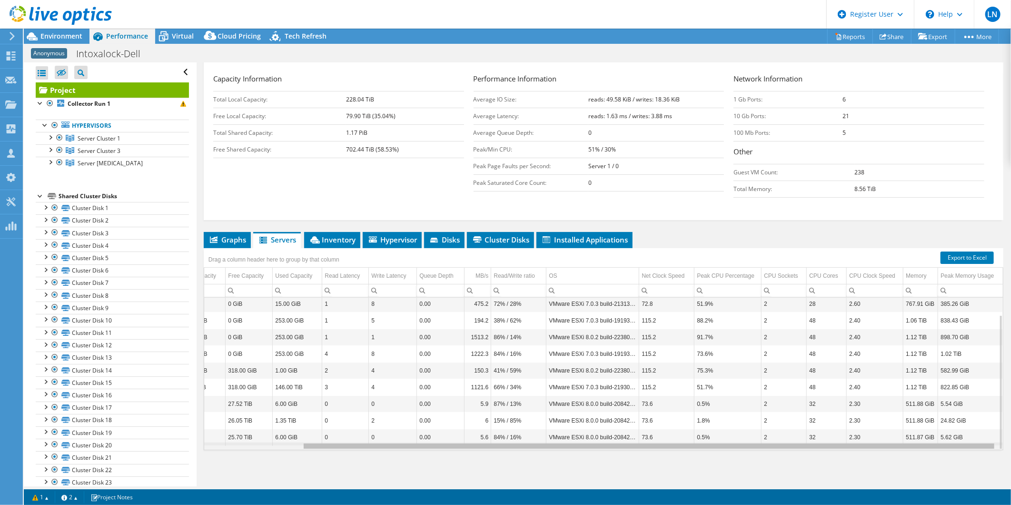
drag, startPoint x: 577, startPoint y: 448, endPoint x: 839, endPoint y: 445, distance: 262.3
click at [776, 458] on body "LN Dell User Luz Navarro Luz.Navarro@Dell.com Dell My Profile Log Out \n Help E…" at bounding box center [505, 252] width 1011 height 505
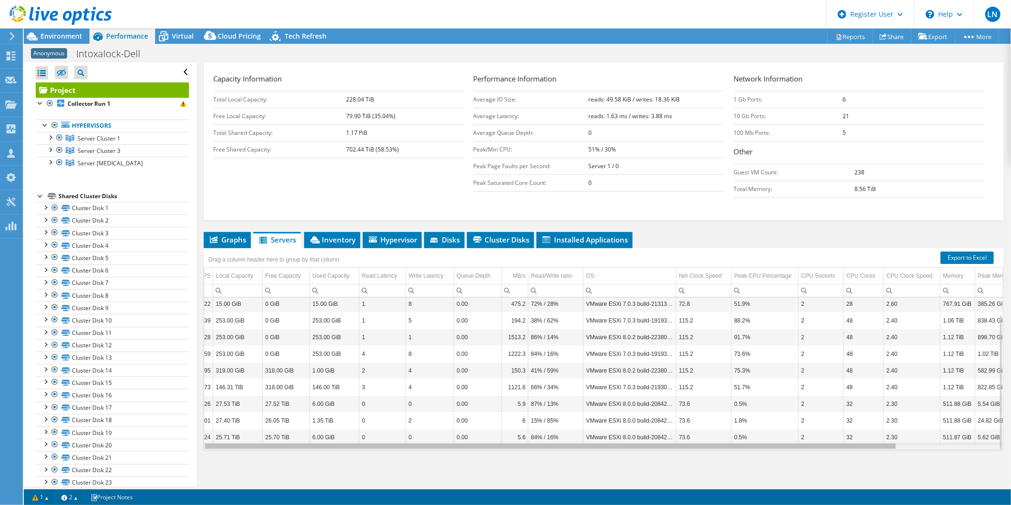
scroll to position [0, 0]
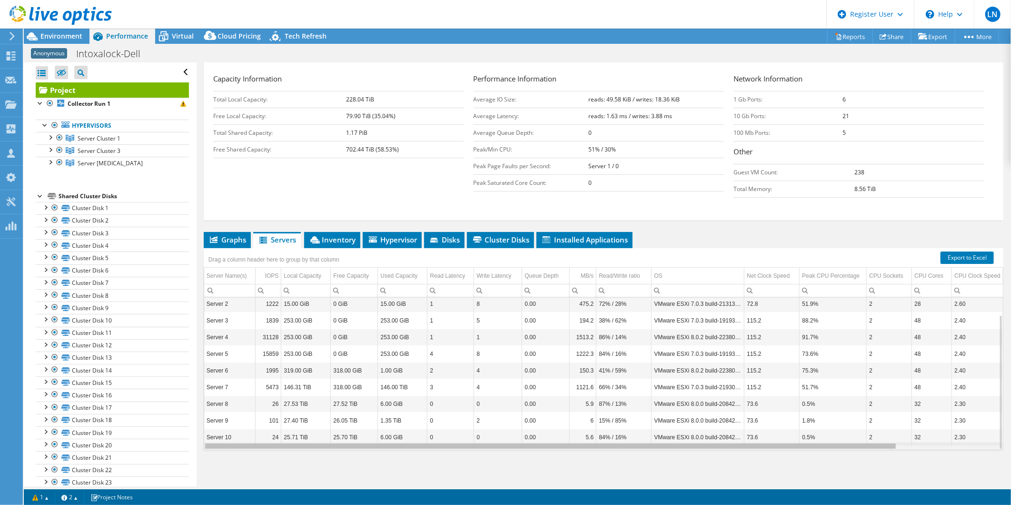
drag, startPoint x: 609, startPoint y: 447, endPoint x: 307, endPoint y: 450, distance: 302.3
click at [367, 458] on body "LN Dell User Luz Navarro Luz.Navarro@Dell.com Dell My Profile Log Out \n Help E…" at bounding box center [505, 252] width 1011 height 505
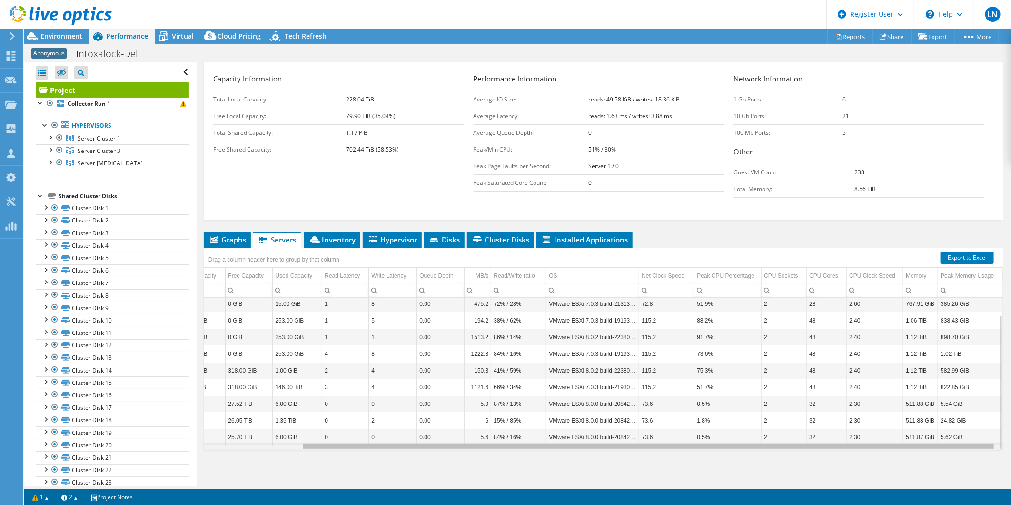
scroll to position [0, 112]
drag, startPoint x: 236, startPoint y: 448, endPoint x: 719, endPoint y: 416, distance: 484.3
click at [467, 439] on body "LN Dell User Luz Navarro Luz.Navarro@Dell.com Dell My Profile Log Out \n Help E…" at bounding box center [505, 252] width 1011 height 505
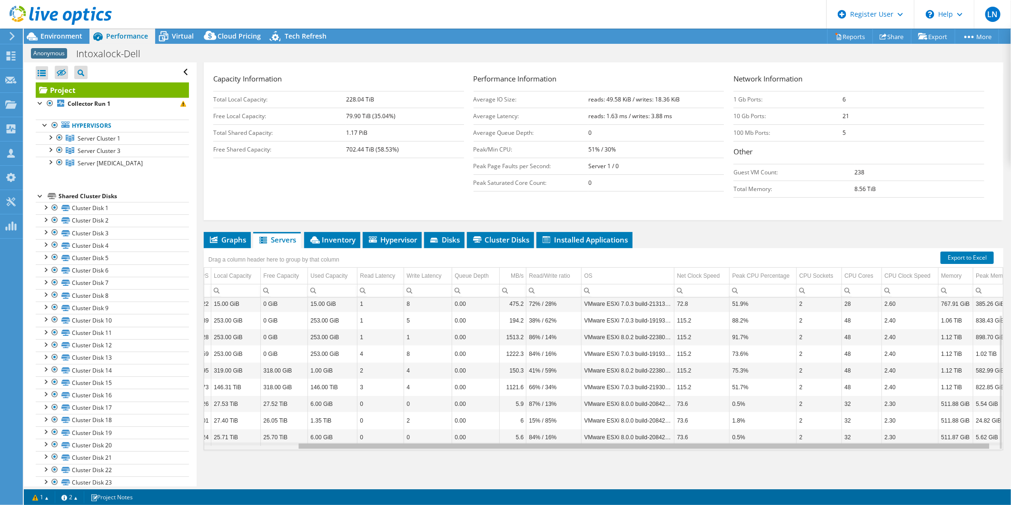
scroll to position [20, 0]
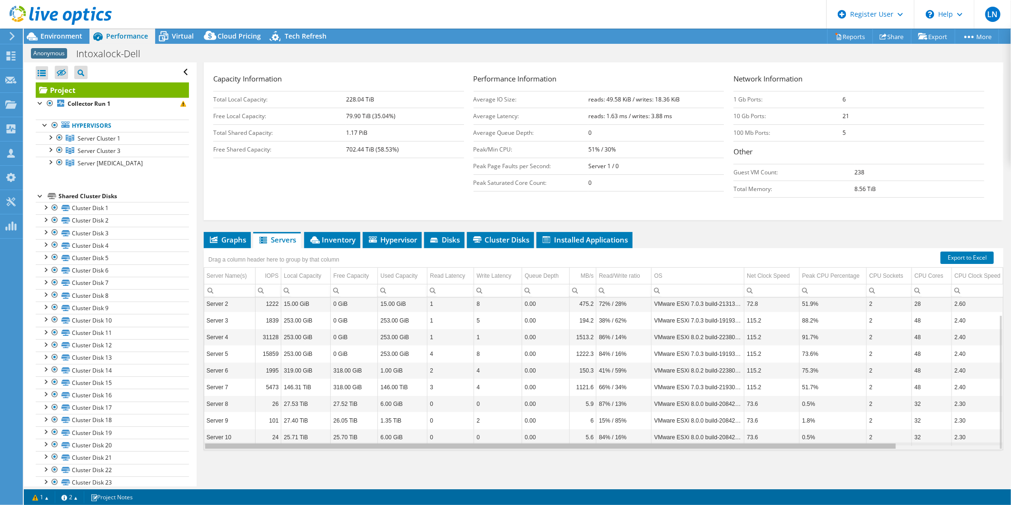
drag, startPoint x: 701, startPoint y: 446, endPoint x: 448, endPoint y: 420, distance: 254.2
click at [434, 443] on body "LN Dell User Luz Navarro Luz.Navarro@Dell.com Dell My Profile Log Out \n Help E…" at bounding box center [505, 252] width 1011 height 505
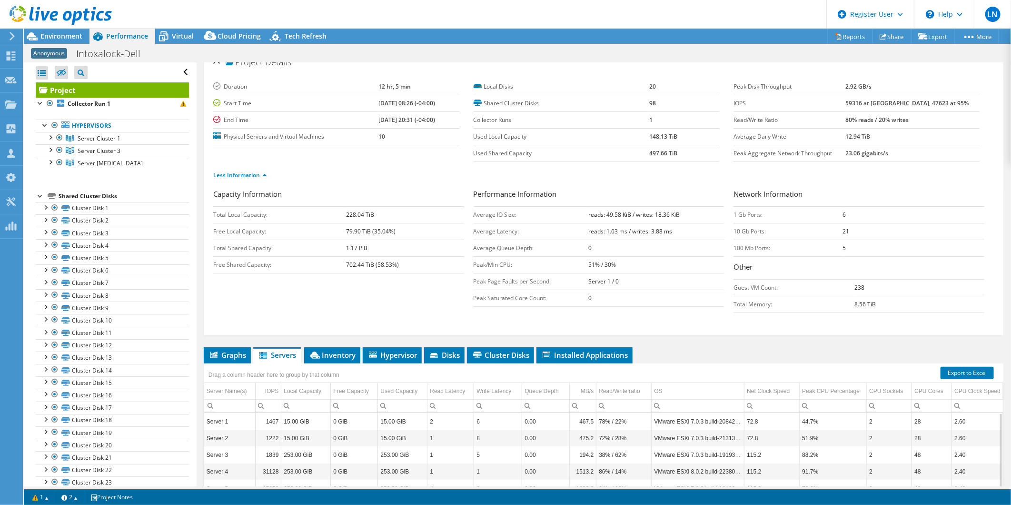
scroll to position [0, 0]
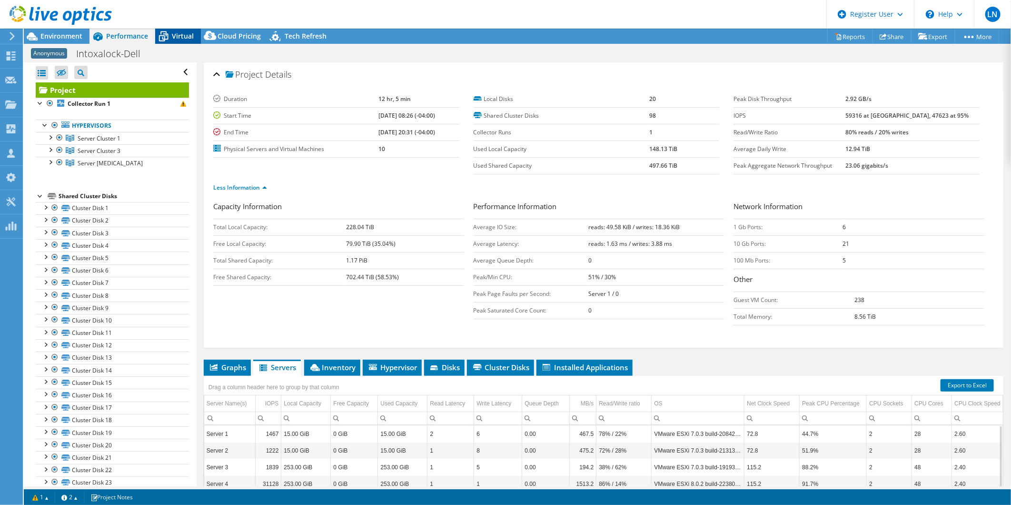
click at [177, 34] on span "Virtual" at bounding box center [183, 35] width 22 height 9
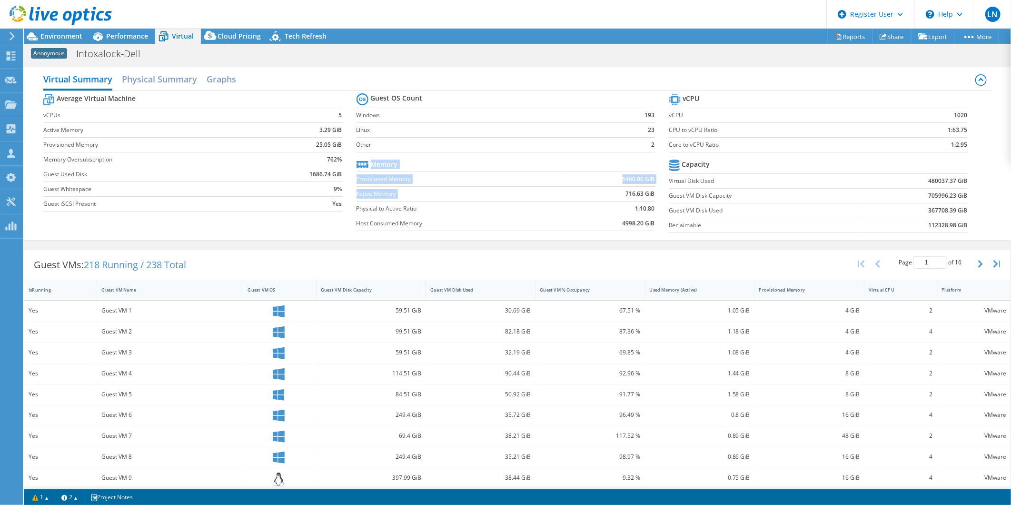
drag, startPoint x: 619, startPoint y: 193, endPoint x: 654, endPoint y: 197, distance: 35.5
click at [654, 197] on section "Guest OS Count Windows 193 Linux 23 Other 2 Memory Provisioned Memory 5460.00 G…" at bounding box center [513, 163] width 313 height 145
click at [556, 234] on section "Guest OS Count Windows 193 Linux 23 Other 2 Memory Provisioned Memory 5460.00 G…" at bounding box center [513, 163] width 313 height 145
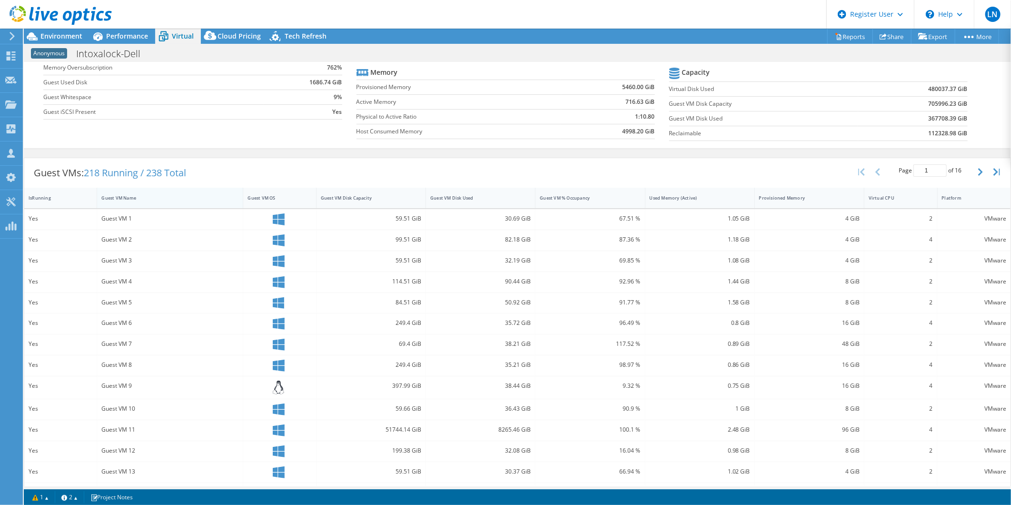
scroll to position [135, 0]
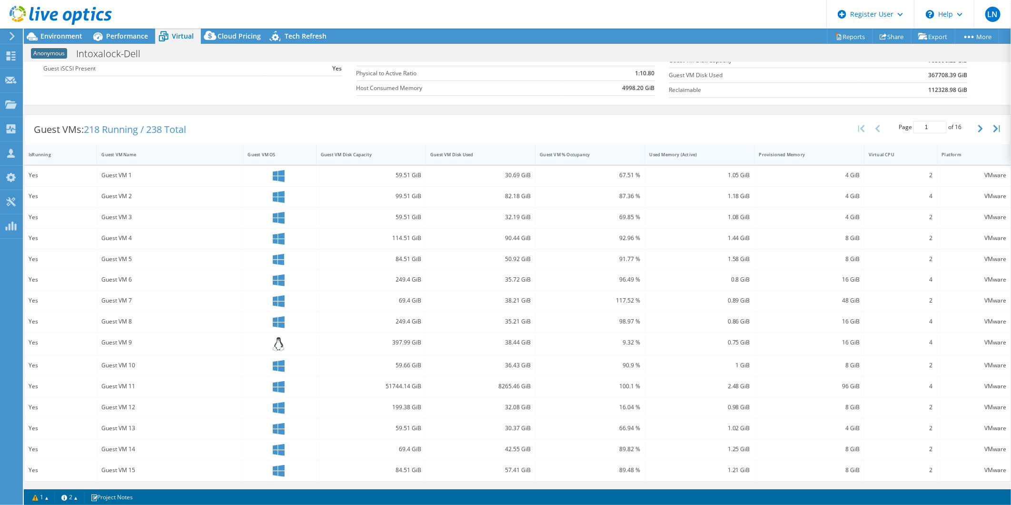
click at [693, 154] on div "Used Memory (Active)" at bounding box center [694, 154] width 89 height 6
click at [492, 159] on div "Guest VM Disk Used" at bounding box center [475, 154] width 98 height 15
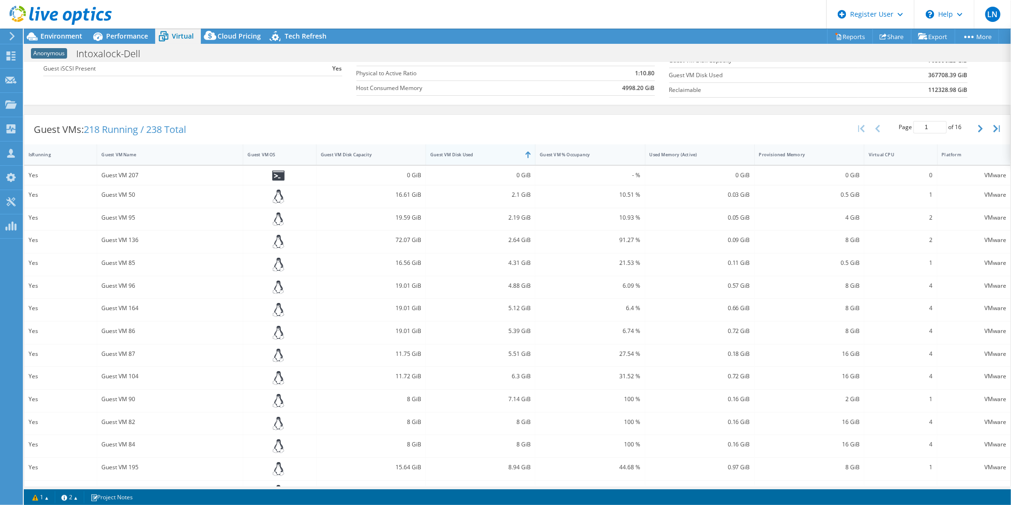
click at [489, 157] on div "Guest VM Disk Used" at bounding box center [474, 154] width 89 height 6
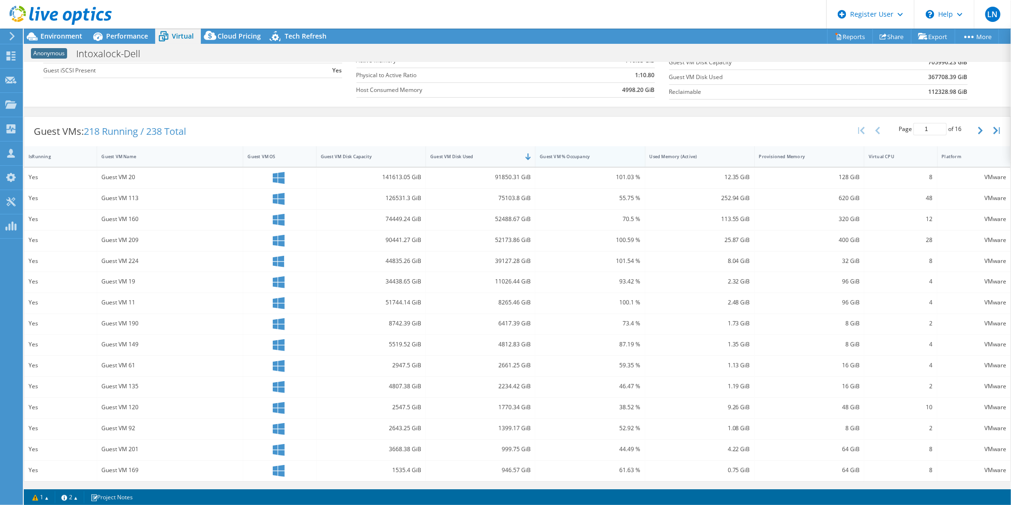
click at [589, 160] on div "Guest VM % Occupancy" at bounding box center [585, 156] width 98 height 15
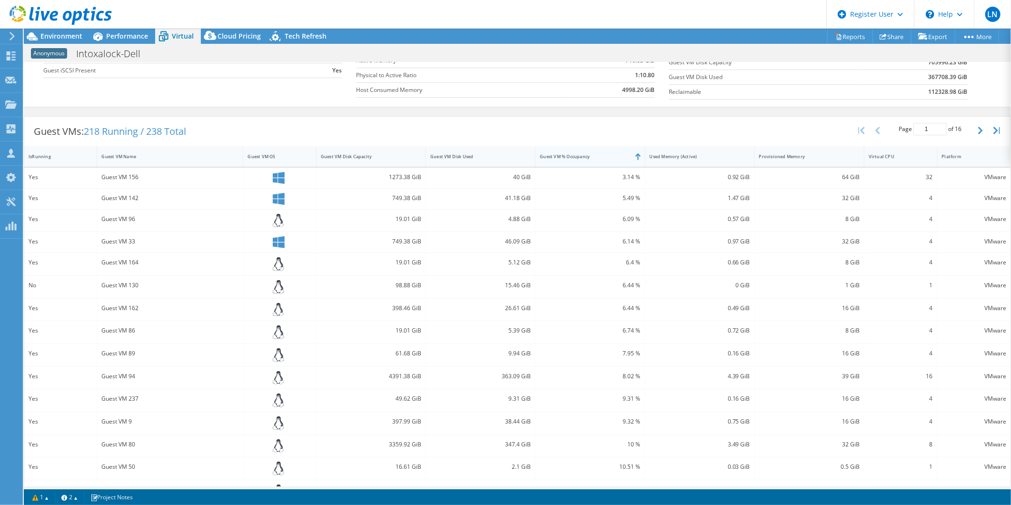
click at [589, 158] on div "Guest VM % Occupancy" at bounding box center [584, 156] width 89 height 6
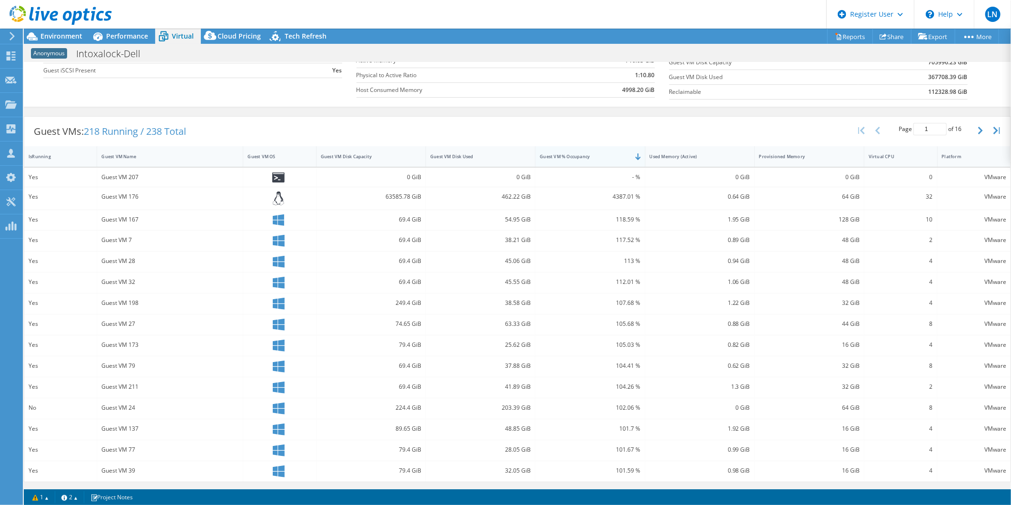
click at [590, 158] on div "Guest VM % Occupancy" at bounding box center [584, 156] width 89 height 6
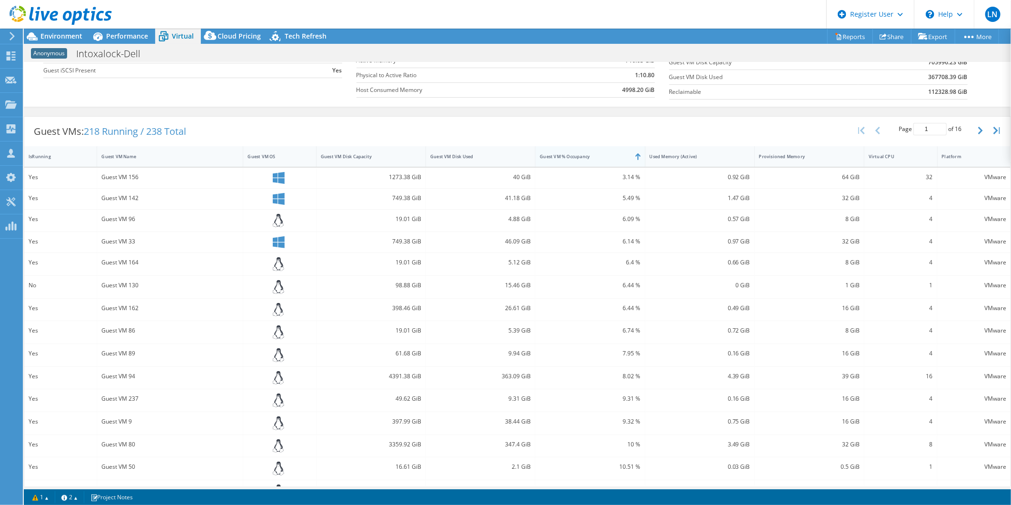
click at [593, 149] on div "Guest VM % Occupancy" at bounding box center [585, 156] width 98 height 15
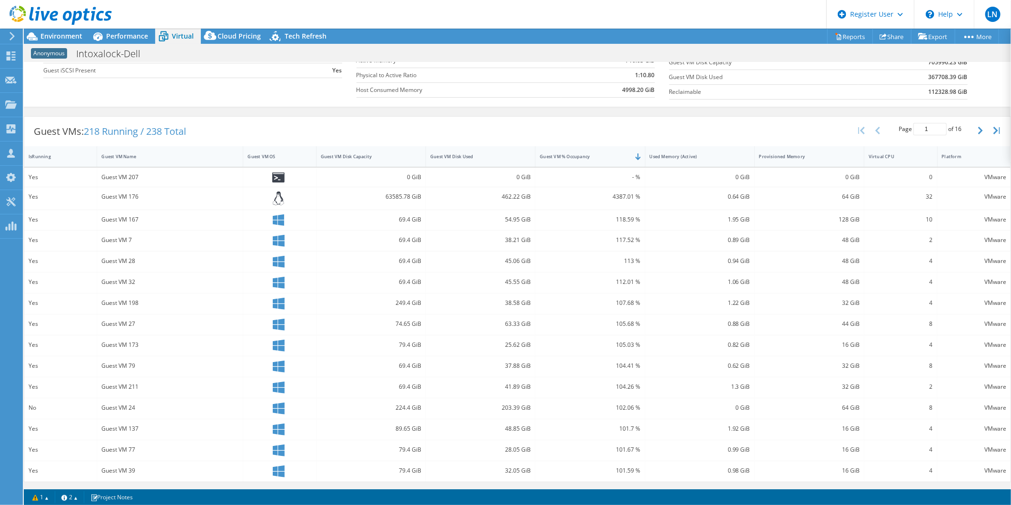
scroll to position [134, 0]
drag, startPoint x: 101, startPoint y: 175, endPoint x: 155, endPoint y: 178, distance: 53.9
click at [155, 178] on div "Guest VM 207" at bounding box center [169, 176] width 137 height 10
click at [122, 198] on div "Guest VM 176" at bounding box center [169, 196] width 137 height 10
click at [974, 129] on button "button" at bounding box center [982, 130] width 16 height 18
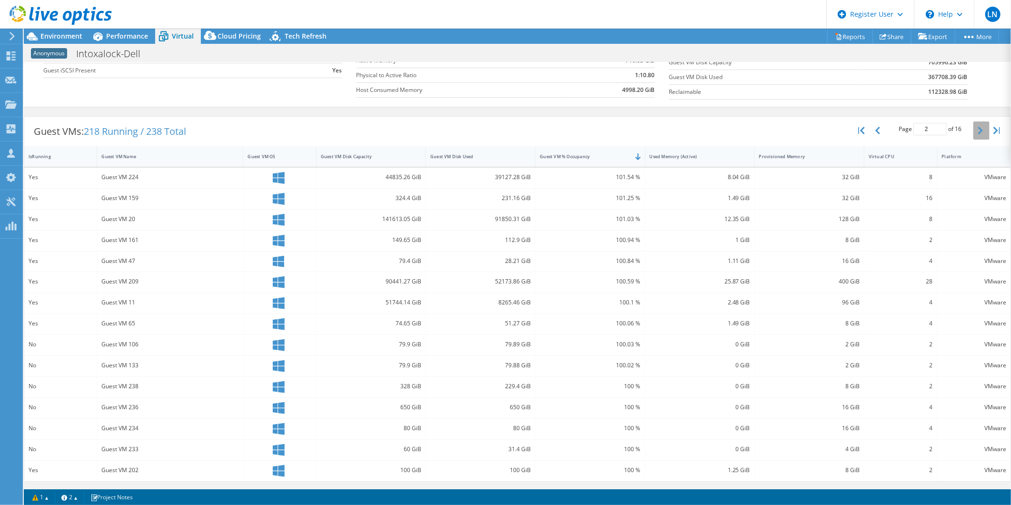
scroll to position [80, 0]
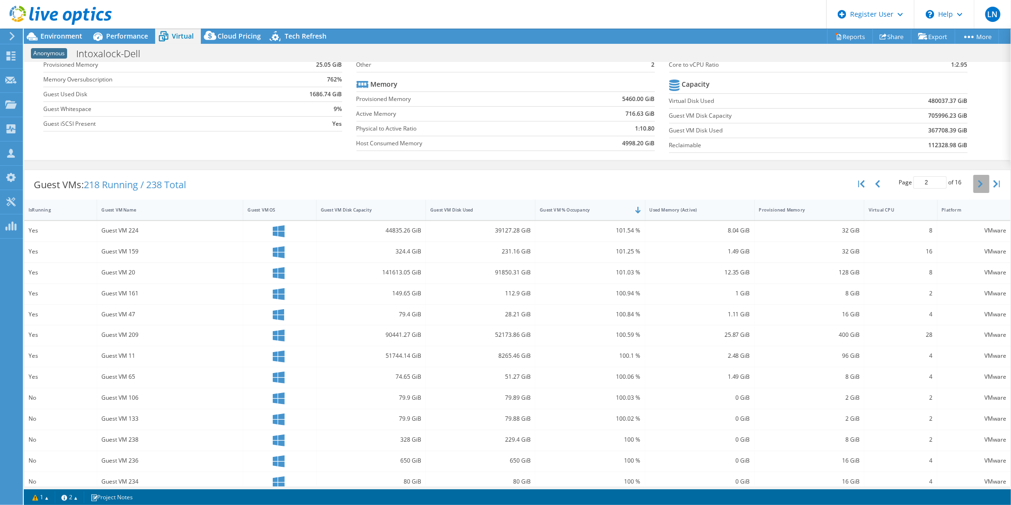
click at [978, 186] on icon "button" at bounding box center [980, 184] width 5 height 8
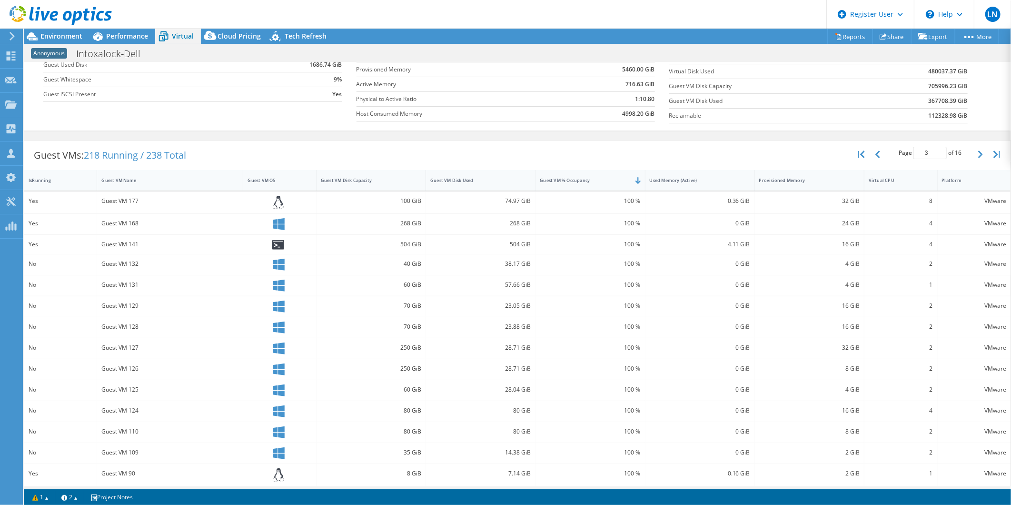
scroll to position [137, 0]
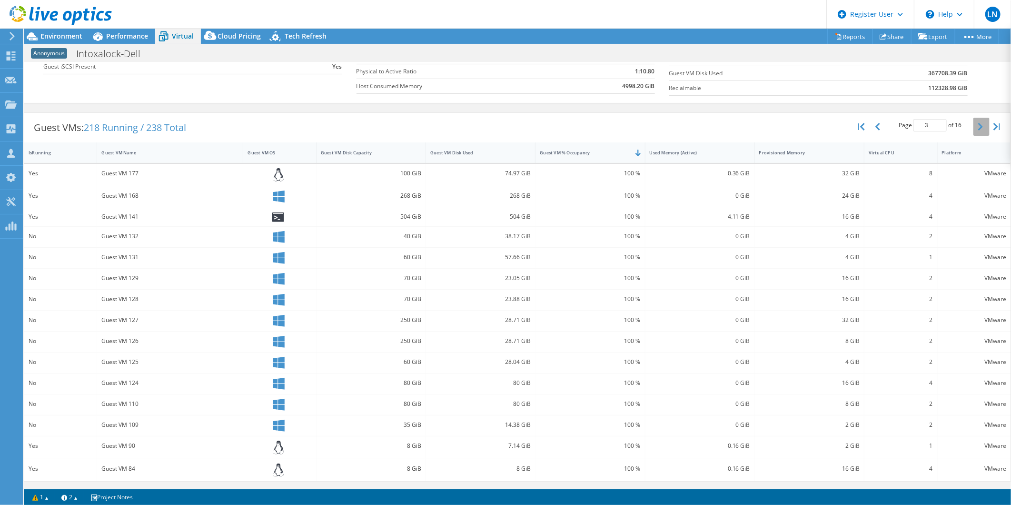
click at [978, 126] on icon "button" at bounding box center [980, 127] width 5 height 8
click at [978, 129] on icon "button" at bounding box center [980, 129] width 5 height 8
click at [978, 129] on icon "button" at bounding box center [980, 131] width 5 height 8
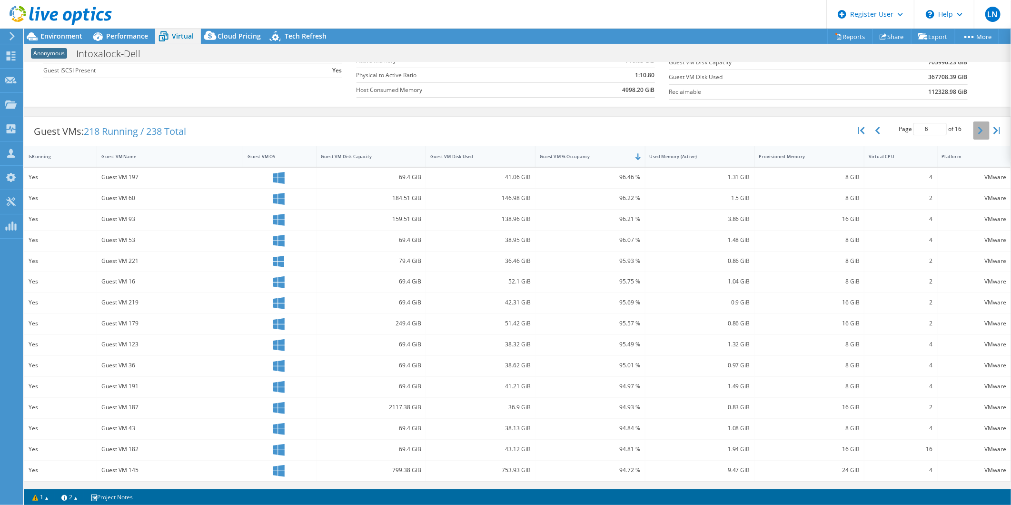
click at [978, 131] on icon "button" at bounding box center [980, 131] width 5 height 8
type input "7"
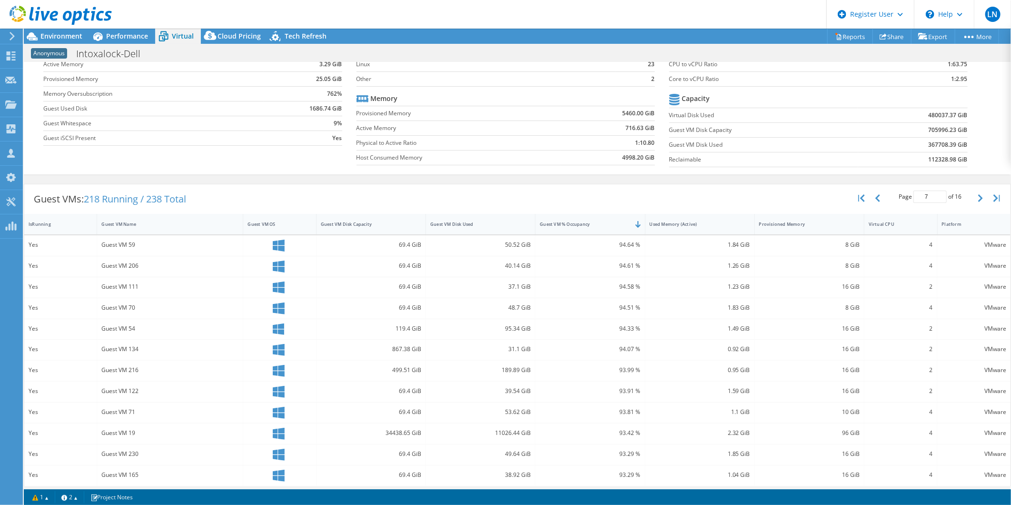
scroll to position [0, 0]
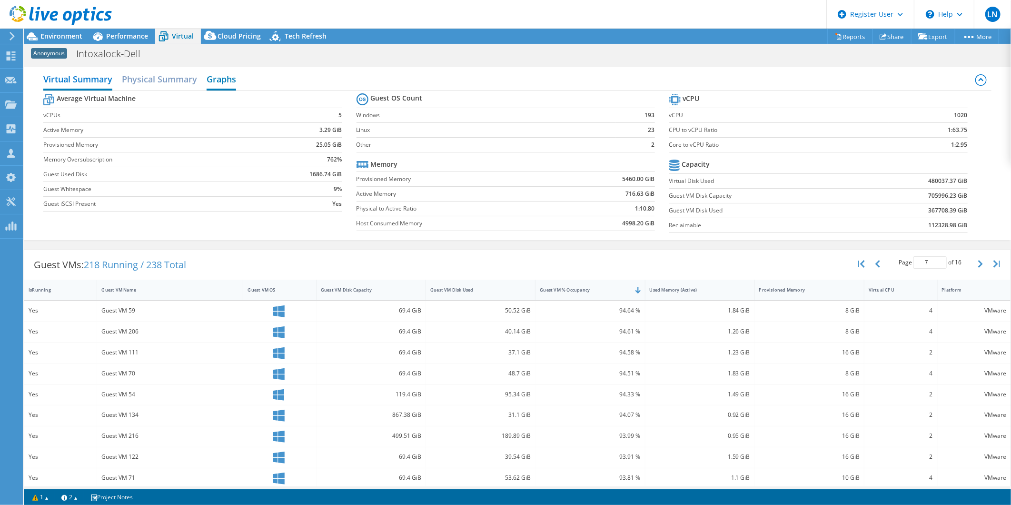
click at [220, 78] on h2 "Graphs" at bounding box center [222, 80] width 30 height 21
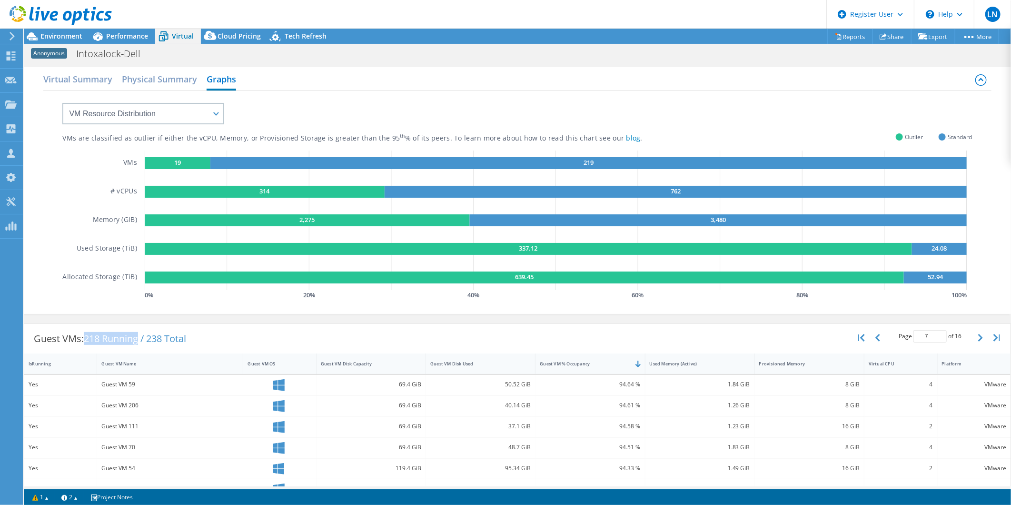
drag, startPoint x: 84, startPoint y: 338, endPoint x: 147, endPoint y: 344, distance: 62.6
click at [145, 343] on div "Guest VMs: 218 Running / 238 Total" at bounding box center [109, 339] width 171 height 30
drag, startPoint x: 181, startPoint y: 335, endPoint x: 158, endPoint y: 337, distance: 23.4
click at [181, 334] on span "218 Running / 238 Total" at bounding box center [135, 338] width 102 height 13
drag, startPoint x: 154, startPoint y: 337, endPoint x: 199, endPoint y: 337, distance: 44.3
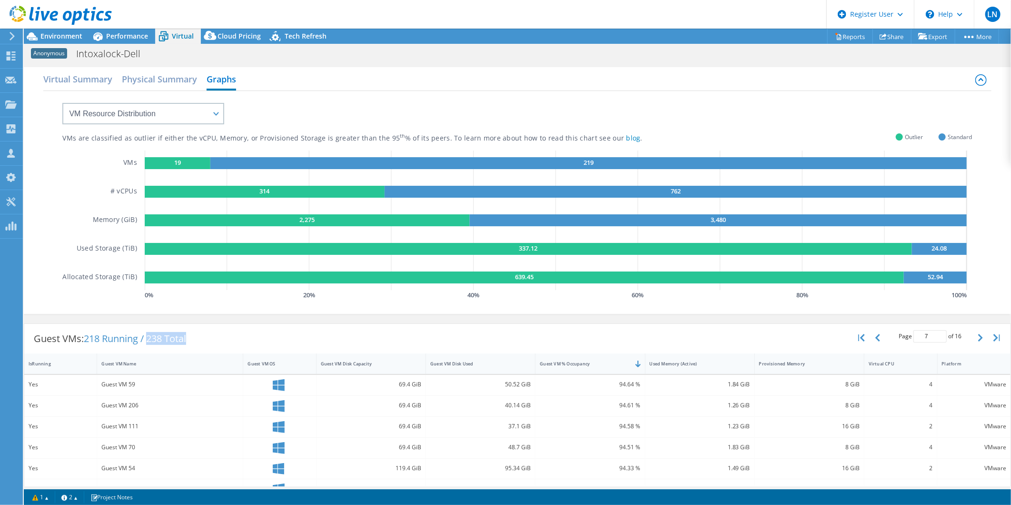
click at [196, 337] on div "Guest VMs: 218 Running / 238 Total" at bounding box center [109, 339] width 171 height 30
drag, startPoint x: 199, startPoint y: 337, endPoint x: 177, endPoint y: 337, distance: 21.9
click at [175, 337] on span "218 Running / 238 Total" at bounding box center [135, 338] width 102 height 13
click at [193, 343] on div "Guest VMs: 218 Running / 238 Total" at bounding box center [109, 339] width 171 height 30
click at [148, 77] on h2 "Physical Summary" at bounding box center [159, 80] width 75 height 21
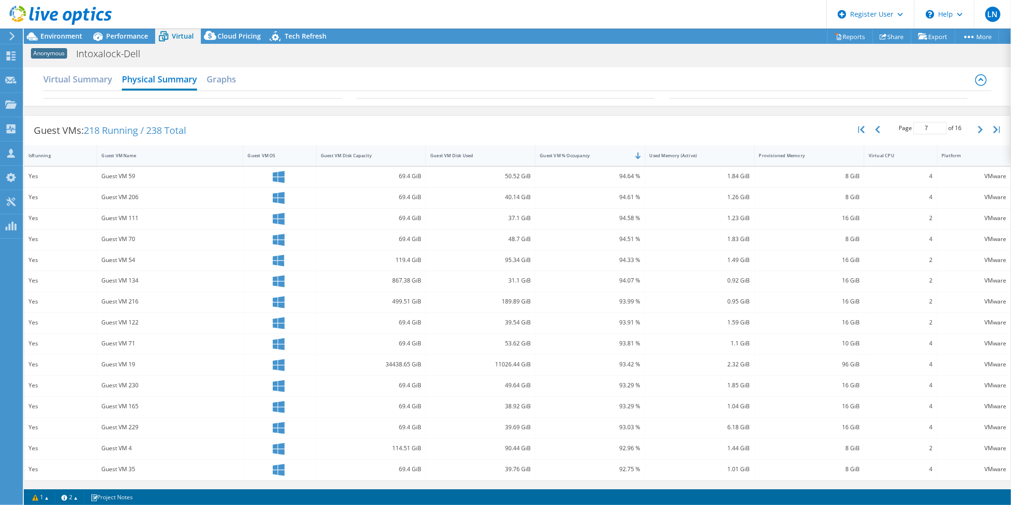
click at [984, 82] on icon at bounding box center [981, 79] width 11 height 11
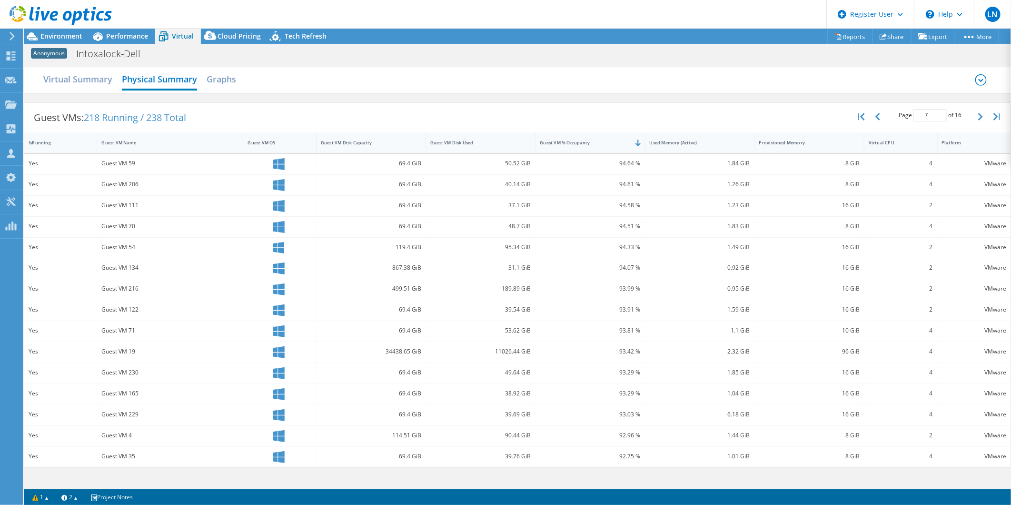
click at [982, 79] on icon at bounding box center [981, 79] width 11 height 11
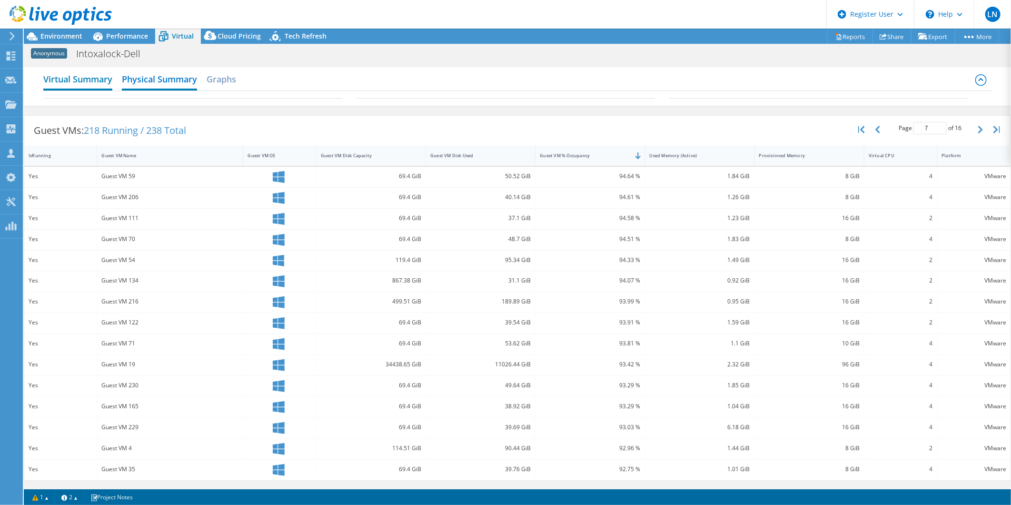
click at [48, 75] on h2 "Virtual Summary" at bounding box center [77, 80] width 69 height 21
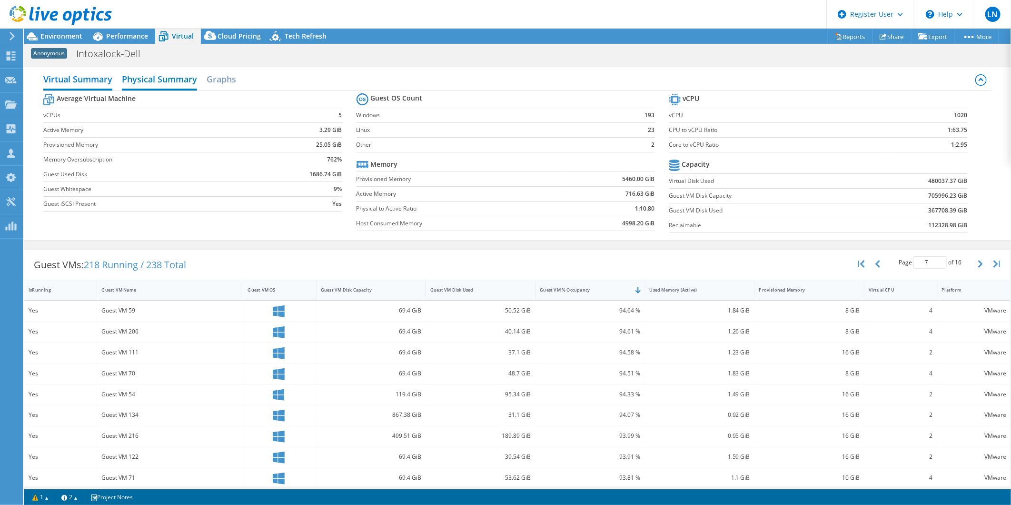
click at [140, 75] on h2 "Physical Summary" at bounding box center [159, 80] width 75 height 21
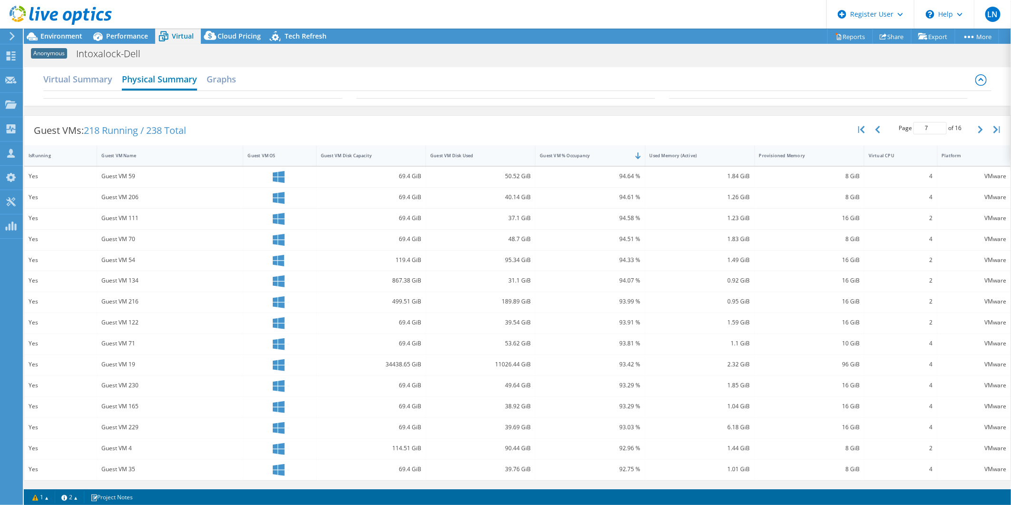
click at [160, 83] on h2 "Physical Summary" at bounding box center [159, 80] width 75 height 21
drag, startPoint x: 98, startPoint y: 87, endPoint x: 144, endPoint y: 83, distance: 46.8
click at [100, 87] on h2 "Virtual Summary" at bounding box center [77, 79] width 69 height 19
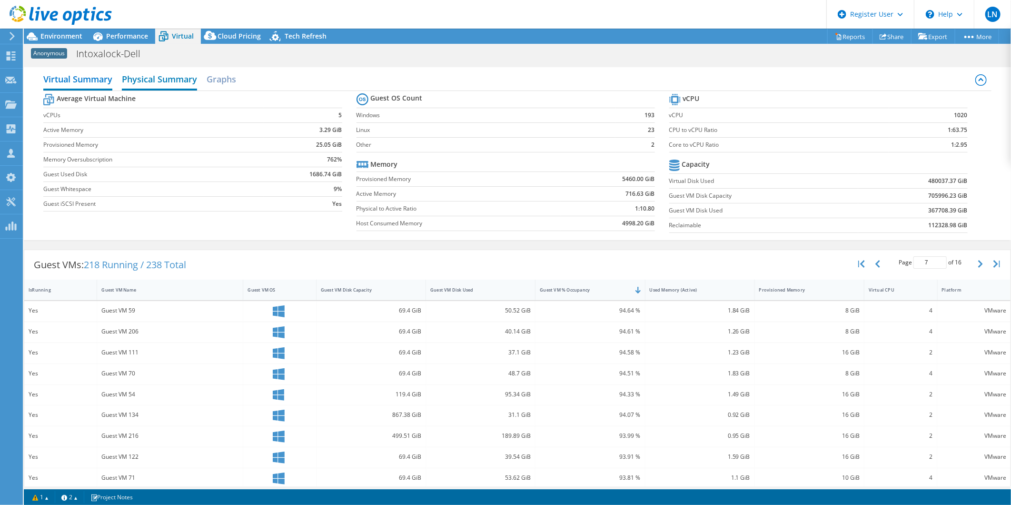
click at [151, 78] on h2 "Physical Summary" at bounding box center [159, 80] width 75 height 21
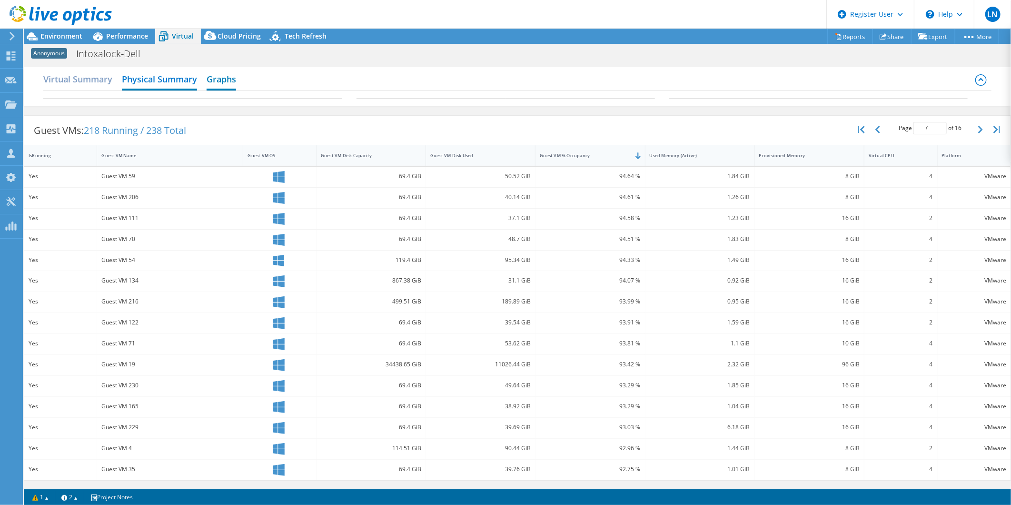
click at [232, 80] on h2 "Graphs" at bounding box center [222, 80] width 30 height 21
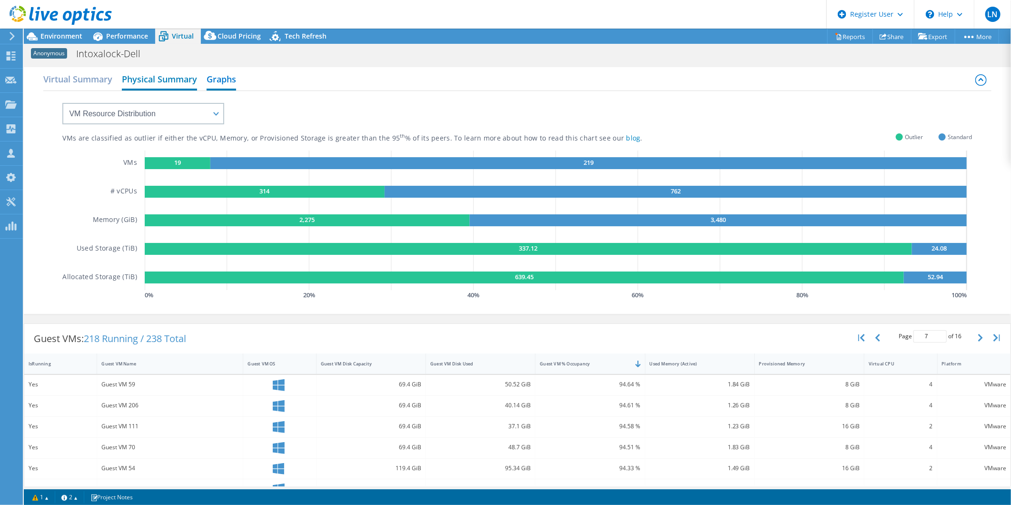
click at [165, 80] on h2 "Physical Summary" at bounding box center [159, 80] width 75 height 21
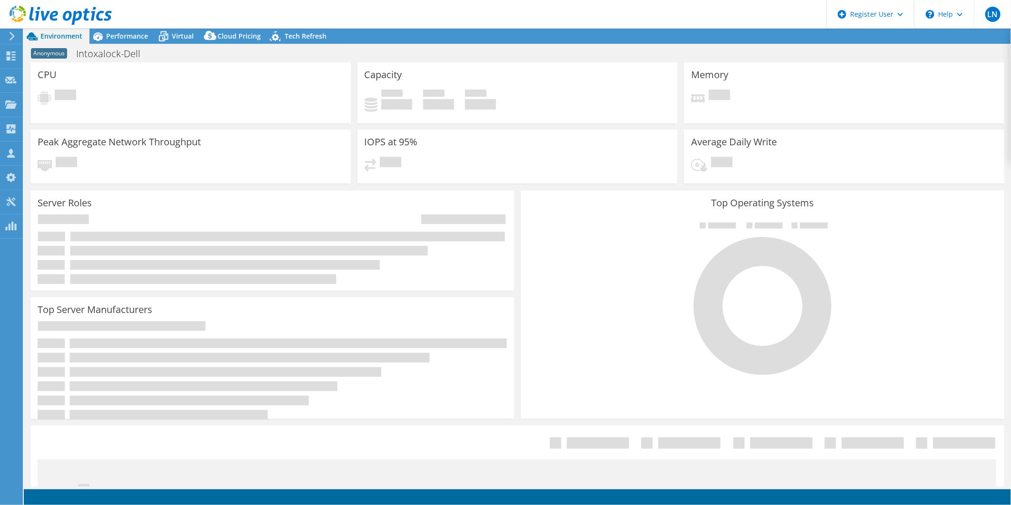
select select "USD"
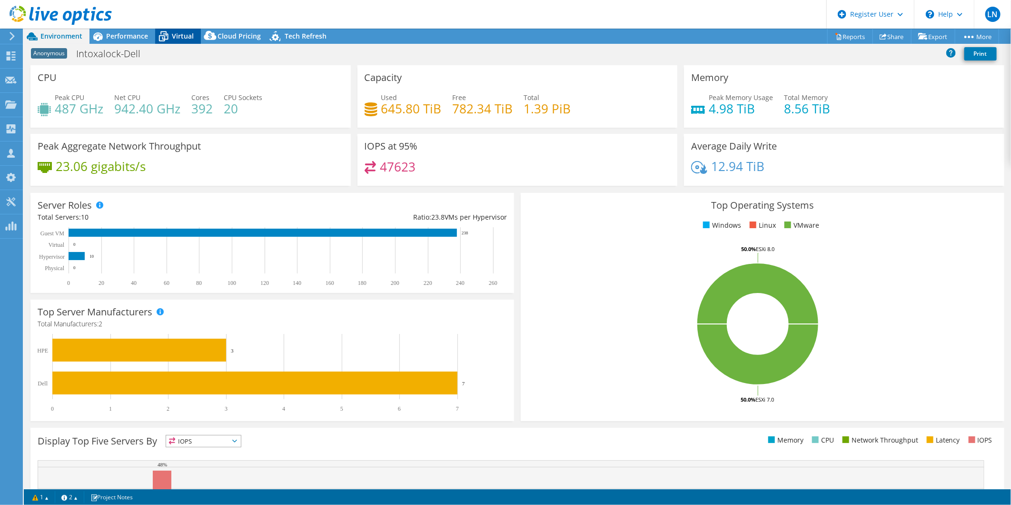
click at [177, 36] on span "Virtual" at bounding box center [183, 35] width 22 height 9
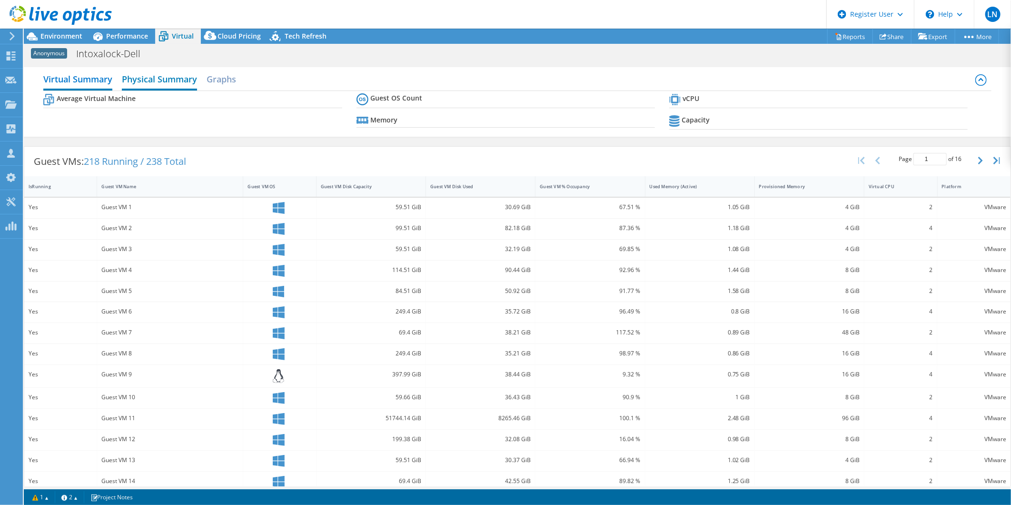
click at [162, 78] on h2 "Physical Summary" at bounding box center [159, 80] width 75 height 21
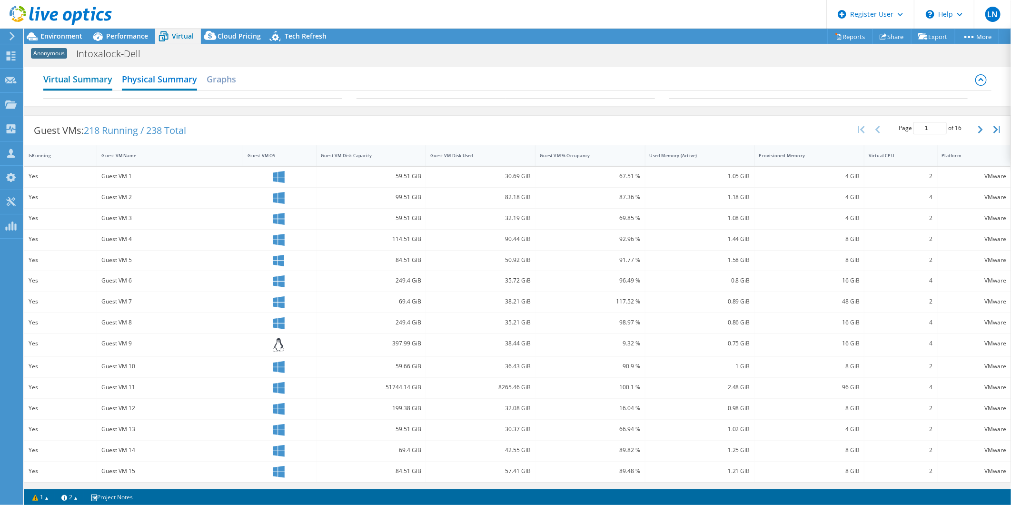
click at [83, 77] on h2 "Virtual Summary" at bounding box center [77, 80] width 69 height 21
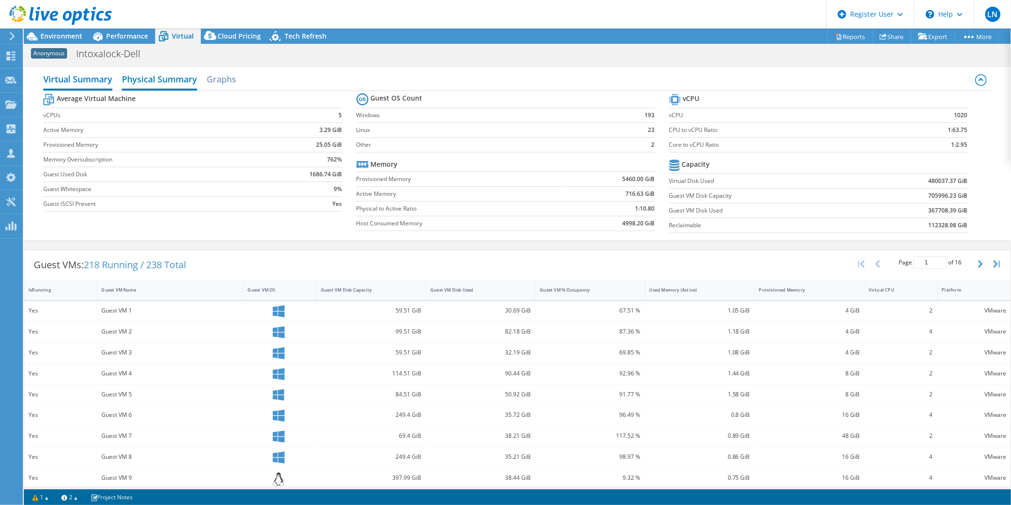
click at [151, 79] on h2 "Physical Summary" at bounding box center [159, 80] width 75 height 21
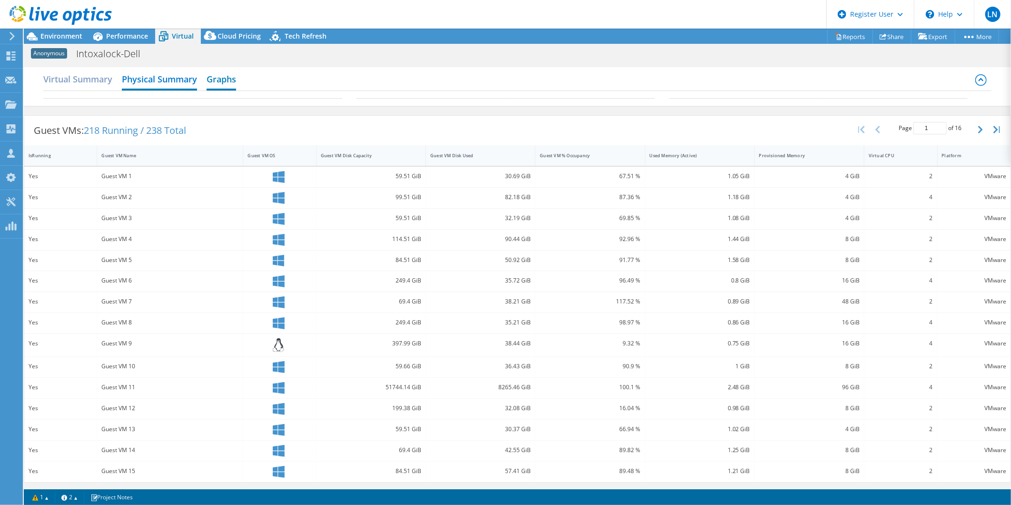
click at [222, 77] on h2 "Graphs" at bounding box center [222, 80] width 30 height 21
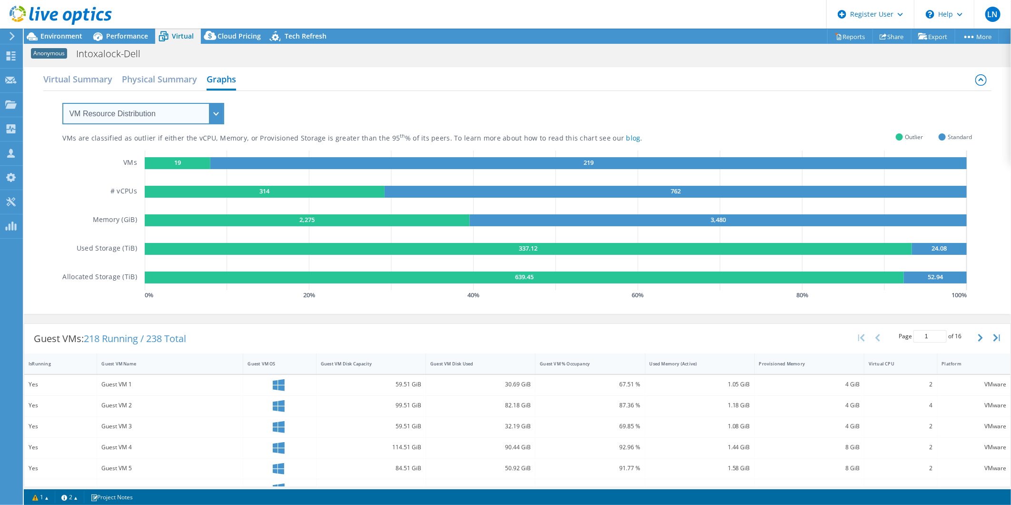
click at [219, 110] on select "VM Resource Distribution Provisioning Contrast Over Provisioning" at bounding box center [143, 113] width 162 height 21
click at [62, 103] on select "VM Resource Distribution Provisioning Contrast Over Provisioning" at bounding box center [143, 113] width 162 height 21
click at [220, 110] on select "VM Resource Distribution Provisioning Contrast Over Provisioning" at bounding box center [143, 113] width 162 height 21
click at [62, 103] on select "VM Resource Distribution Provisioning Contrast Over Provisioning" at bounding box center [143, 113] width 162 height 21
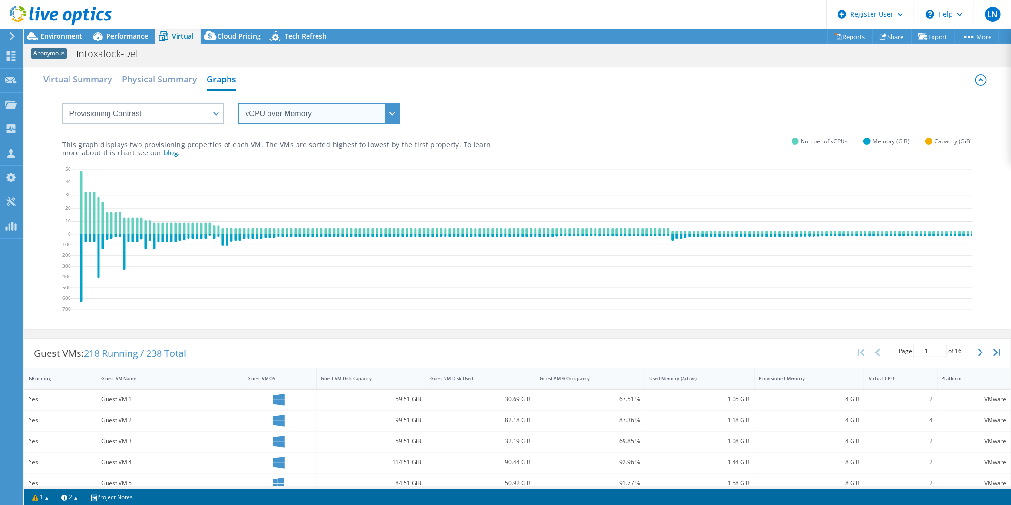
click at [396, 118] on select "vCPU over Memory vCPU over Capacity Memory over vCPU Memory over Capacity Capac…" at bounding box center [320, 113] width 162 height 21
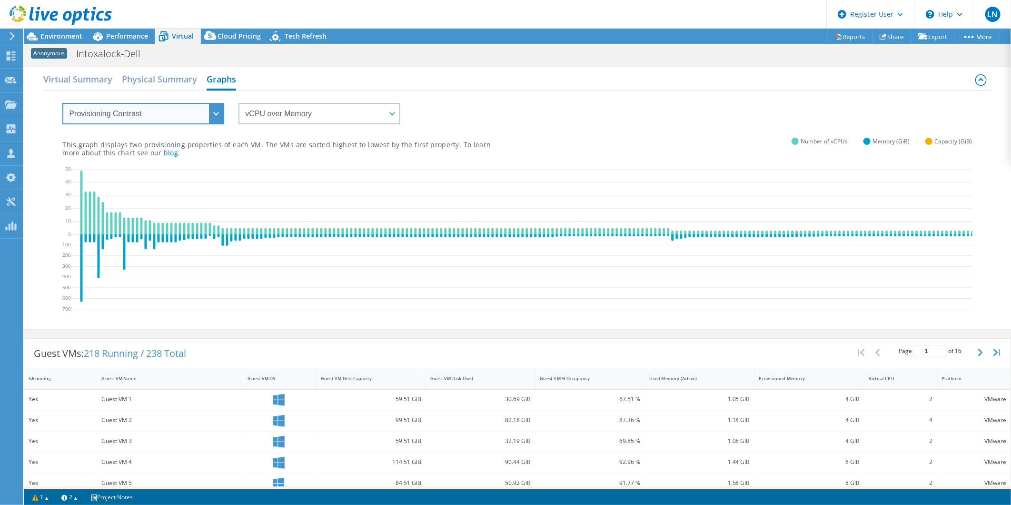
click at [158, 110] on select "VM Resource Distribution Provisioning Contrast Over Provisioning" at bounding box center [143, 113] width 162 height 21
click at [62, 103] on select "VM Resource Distribution Provisioning Contrast Over Provisioning" at bounding box center [143, 113] width 162 height 21
drag, startPoint x: 210, startPoint y: 113, endPoint x: 220, endPoint y: 111, distance: 10.6
click at [217, 112] on select "VM Resource Distribution Provisioning Contrast Over Provisioning" at bounding box center [143, 113] width 162 height 21
click at [62, 103] on select "VM Resource Distribution Provisioning Contrast Over Provisioning" at bounding box center [143, 113] width 162 height 21
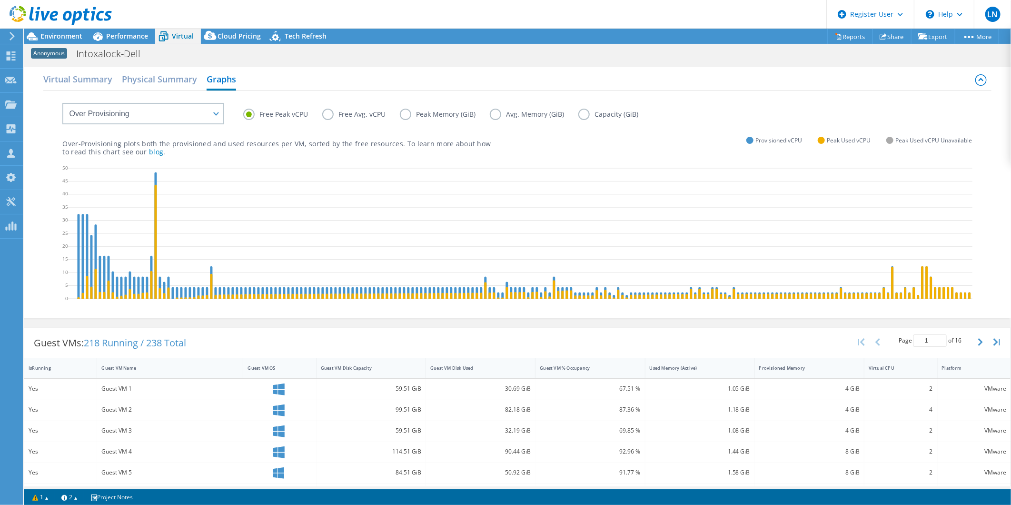
click at [324, 113] on label "Free Avg. vCPU" at bounding box center [361, 114] width 78 height 11
click at [0, 0] on input "Free Avg. vCPU" at bounding box center [0, 0] width 0 height 0
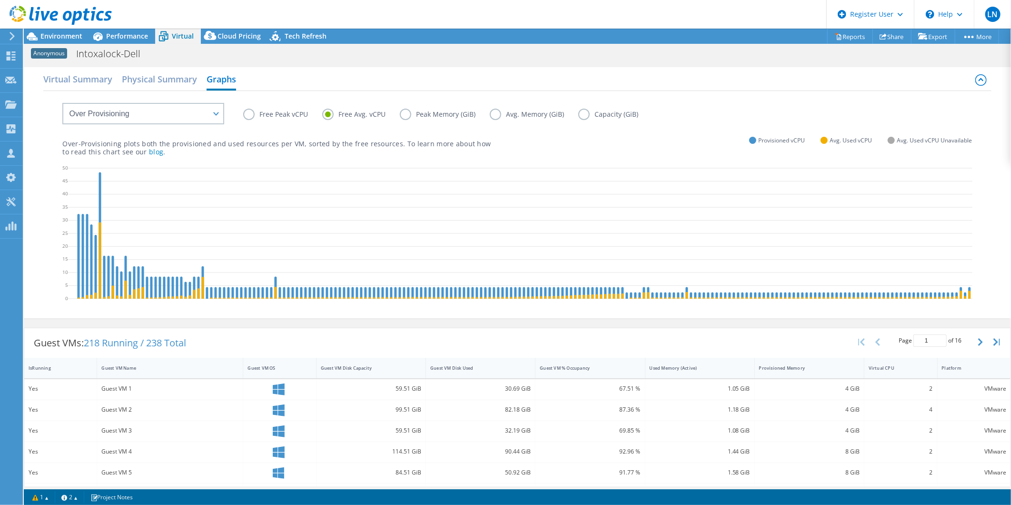
click at [248, 114] on label "Free Peak vCPU" at bounding box center [282, 114] width 79 height 11
click at [0, 0] on input "Free Peak vCPU" at bounding box center [0, 0] width 0 height 0
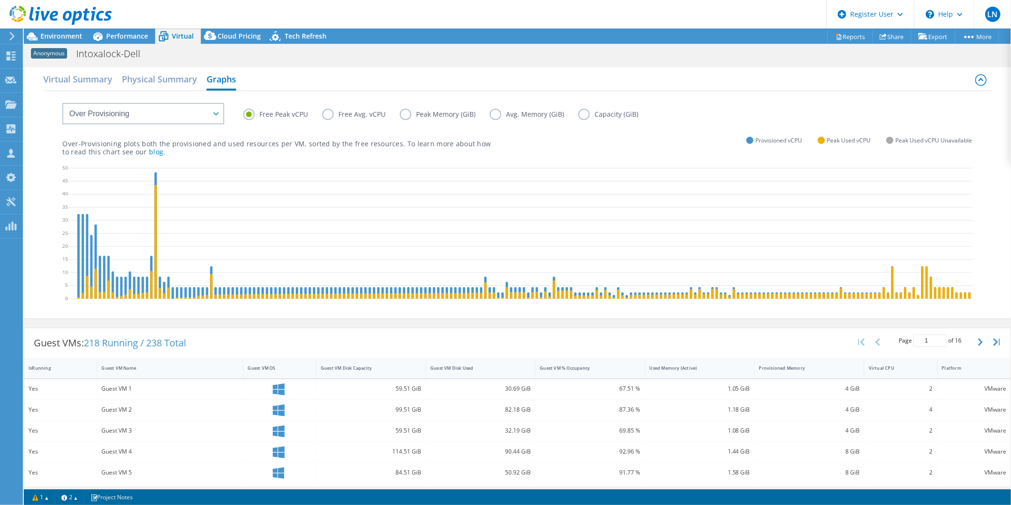
click at [322, 117] on label "Free Avg. vCPU" at bounding box center [361, 114] width 78 height 11
click at [0, 0] on input "Free Avg. vCPU" at bounding box center [0, 0] width 0 height 0
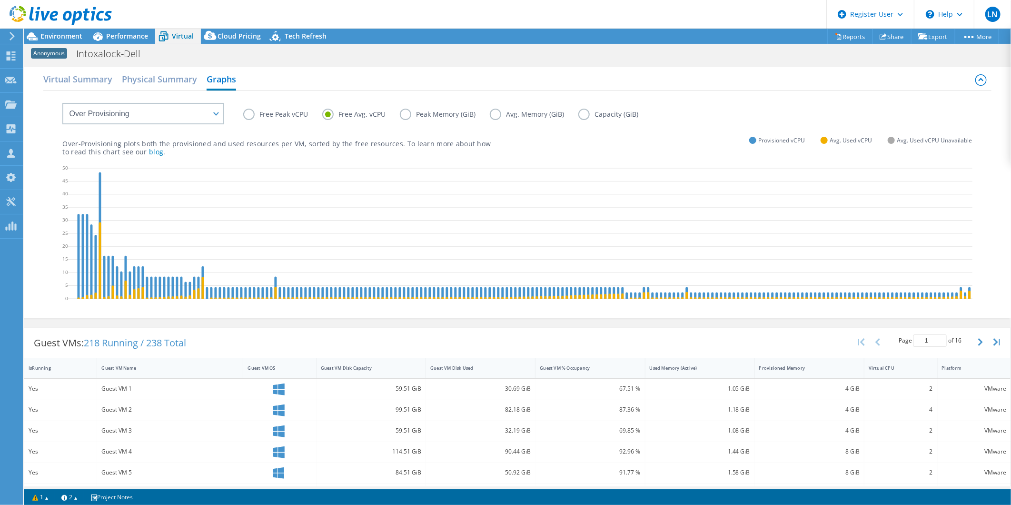
click at [411, 113] on label "Peak Memory (GiB)" at bounding box center [445, 114] width 90 height 11
click at [0, 0] on input "Peak Memory (GiB)" at bounding box center [0, 0] width 0 height 0
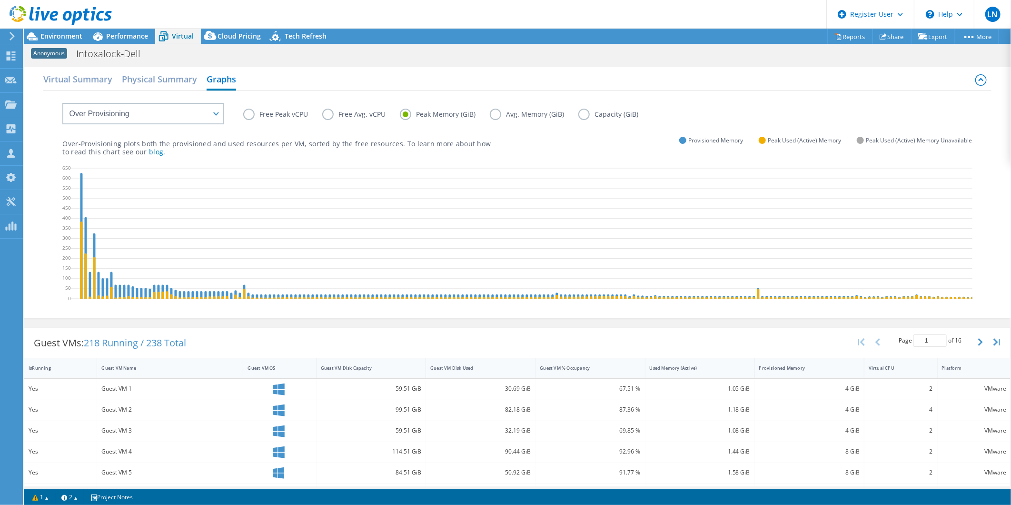
click at [493, 111] on label "Avg. Memory (GiB)" at bounding box center [534, 114] width 89 height 11
click at [0, 0] on input "Avg. Memory (GiB)" at bounding box center [0, 0] width 0 height 0
click at [583, 113] on label "Capacity (GiB)" at bounding box center [615, 114] width 74 height 11
click at [0, 0] on input "Capacity (GiB)" at bounding box center [0, 0] width 0 height 0
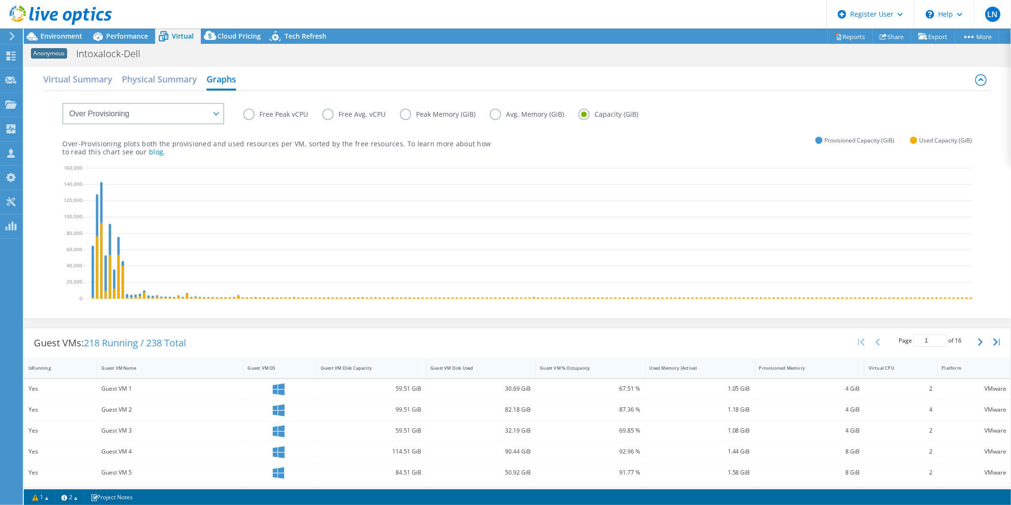
click at [718, 105] on div "Free Peak vCPU Free Avg. vCPU Peak Memory (GiB) Avg. Memory (GiB) Capacity (GiB)" at bounding box center [517, 107] width 910 height 32
drag, startPoint x: 273, startPoint y: 122, endPoint x: 262, endPoint y: 119, distance: 11.8
click at [270, 122] on div "Free Peak vCPU Free Avg. vCPU Peak Memory (GiB) Avg. Memory (GiB) Capacity (GiB)" at bounding box center [607, 116] width 729 height 15
click at [244, 114] on label "Free Peak vCPU" at bounding box center [282, 114] width 79 height 11
click at [0, 0] on input "Free Peak vCPU" at bounding box center [0, 0] width 0 height 0
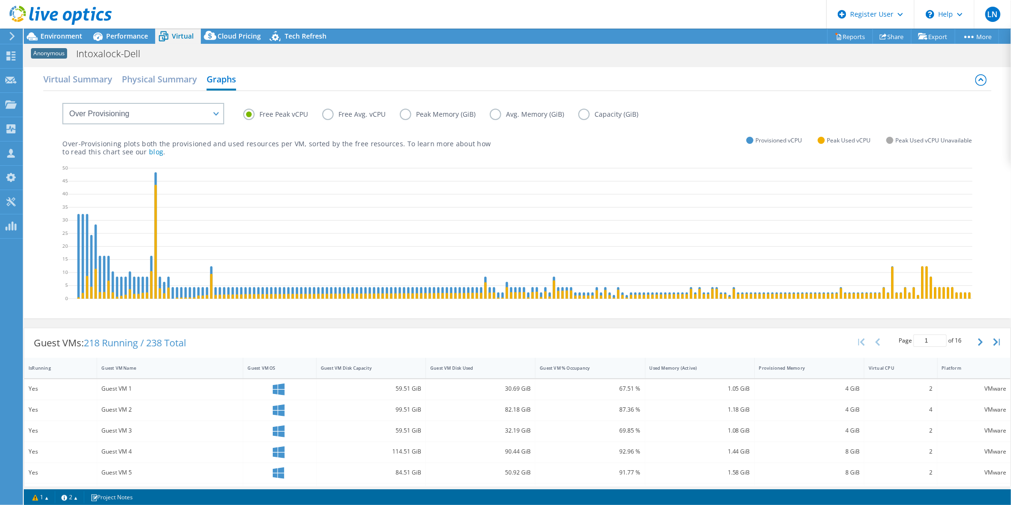
click at [330, 113] on label "Free Avg. vCPU" at bounding box center [361, 114] width 78 height 11
click at [0, 0] on input "Free Avg. vCPU" at bounding box center [0, 0] width 0 height 0
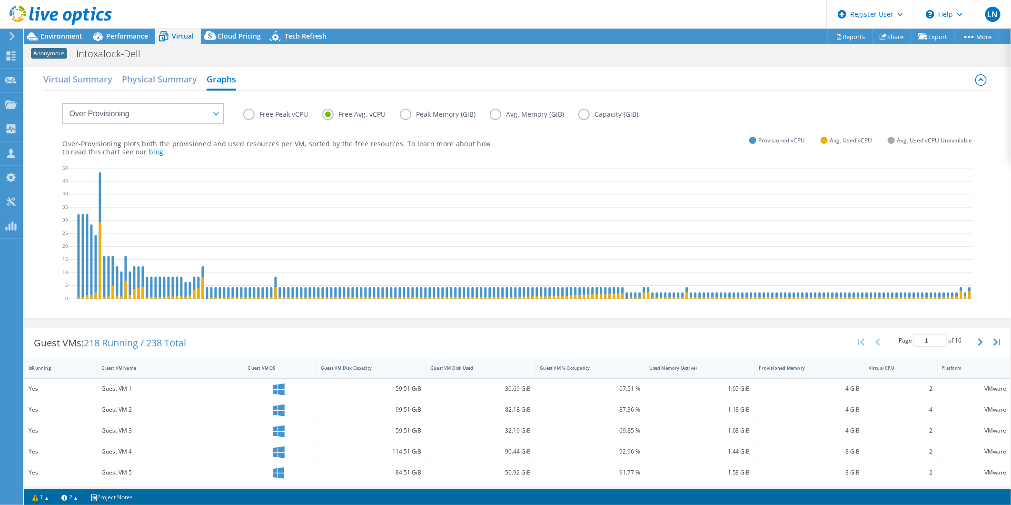
click at [248, 115] on label "Free Peak vCPU" at bounding box center [282, 114] width 79 height 11
click at [0, 0] on input "Free Peak vCPU" at bounding box center [0, 0] width 0 height 0
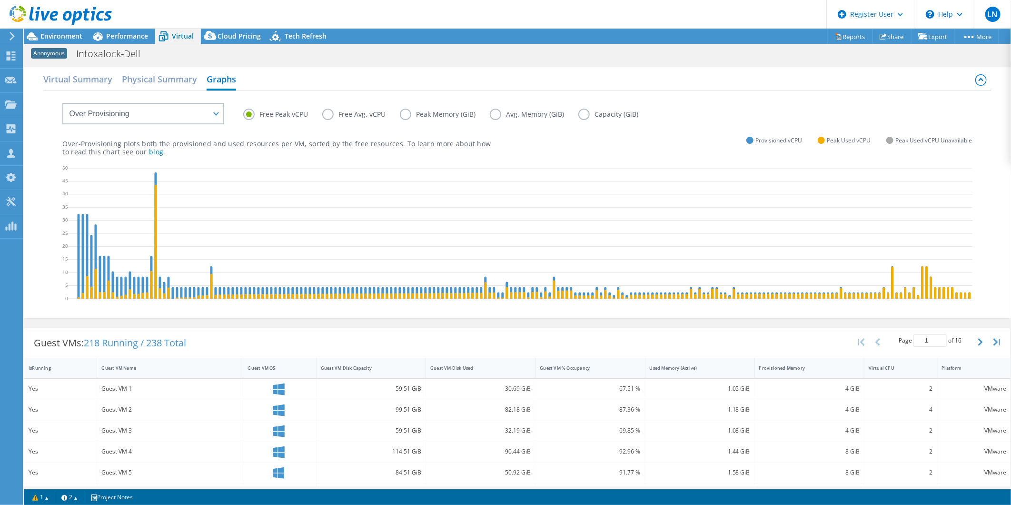
click at [329, 117] on label "Free Avg. vCPU" at bounding box center [361, 114] width 78 height 11
click at [0, 0] on input "Free Avg. vCPU" at bounding box center [0, 0] width 0 height 0
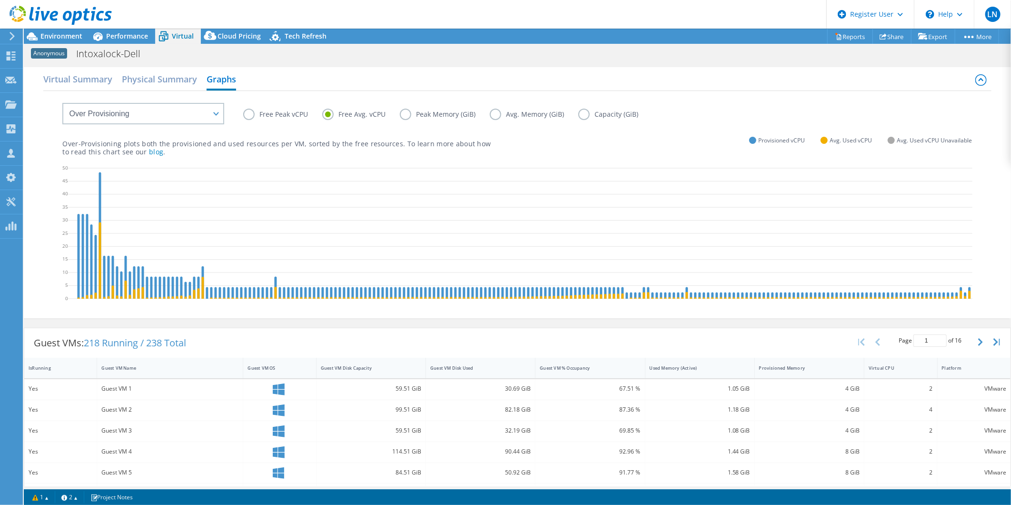
click at [405, 115] on label "Peak Memory (GiB)" at bounding box center [445, 114] width 90 height 11
click at [0, 0] on input "Peak Memory (GiB)" at bounding box center [0, 0] width 0 height 0
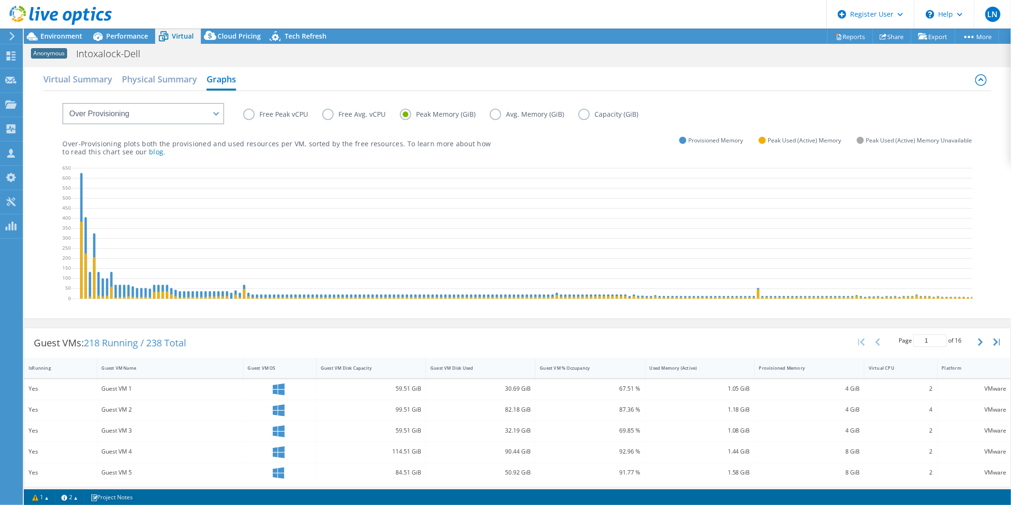
click at [497, 113] on label "Avg. Memory (GiB)" at bounding box center [534, 114] width 89 height 11
click at [0, 0] on input "Avg. Memory (GiB)" at bounding box center [0, 0] width 0 height 0
click at [578, 115] on label "Capacity (GiB)" at bounding box center [615, 114] width 74 height 11
click at [0, 0] on input "Capacity (GiB)" at bounding box center [0, 0] width 0 height 0
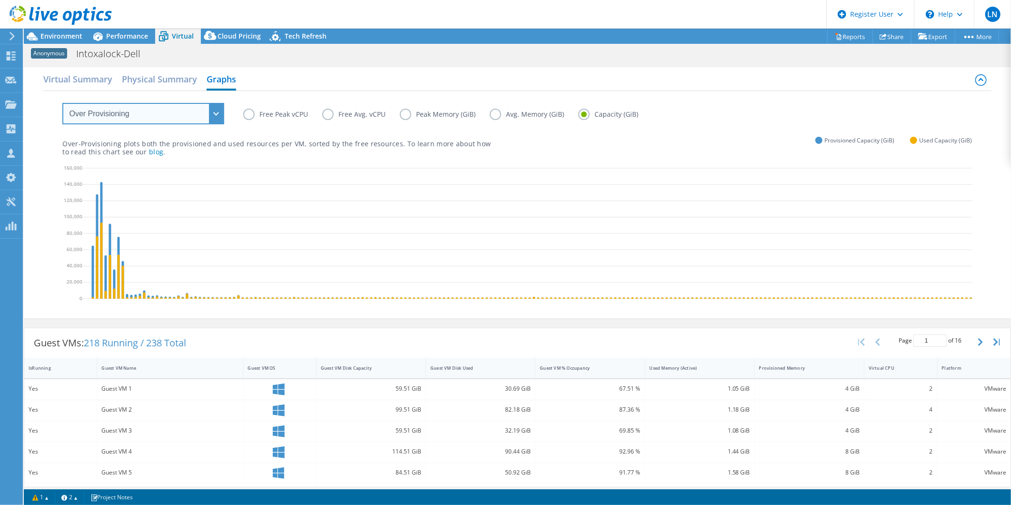
click at [217, 117] on select "VM Resource Distribution Provisioning Contrast Over Provisioning" at bounding box center [143, 113] width 162 height 21
click at [62, 103] on select "VM Resource Distribution Provisioning Contrast Over Provisioning" at bounding box center [143, 113] width 162 height 21
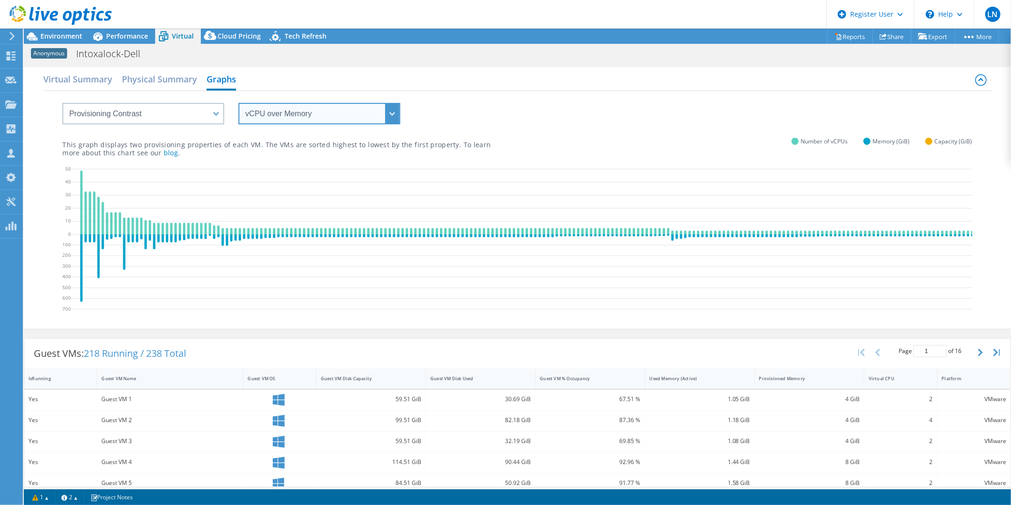
click at [300, 111] on select "vCPU over Memory vCPU over Capacity Memory over vCPU Memory over Capacity Capac…" at bounding box center [320, 113] width 162 height 21
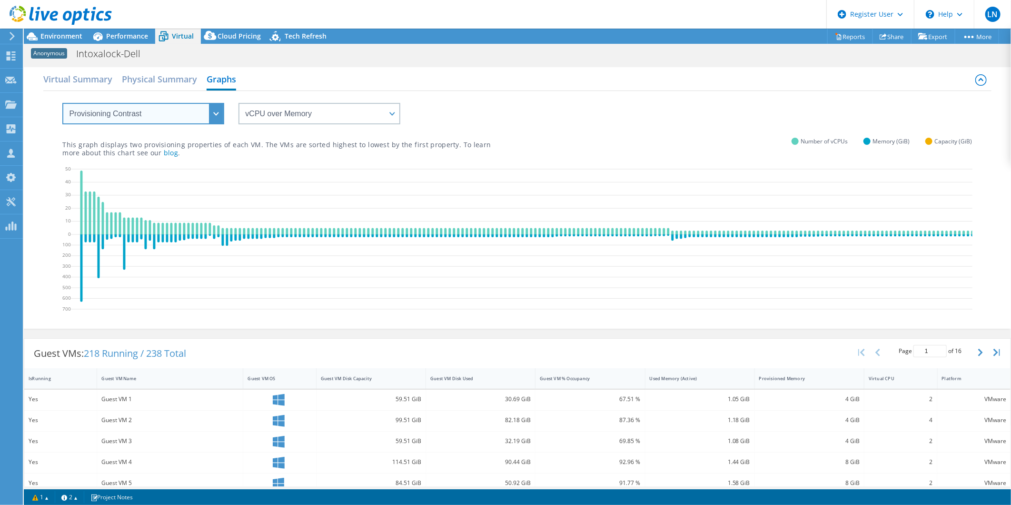
click at [216, 112] on select "VM Resource Distribution Provisioning Contrast Over Provisioning" at bounding box center [143, 113] width 162 height 21
select select "VM Resource Distribution"
click at [62, 103] on select "VM Resource Distribution Provisioning Contrast Over Provisioning" at bounding box center [143, 113] width 162 height 21
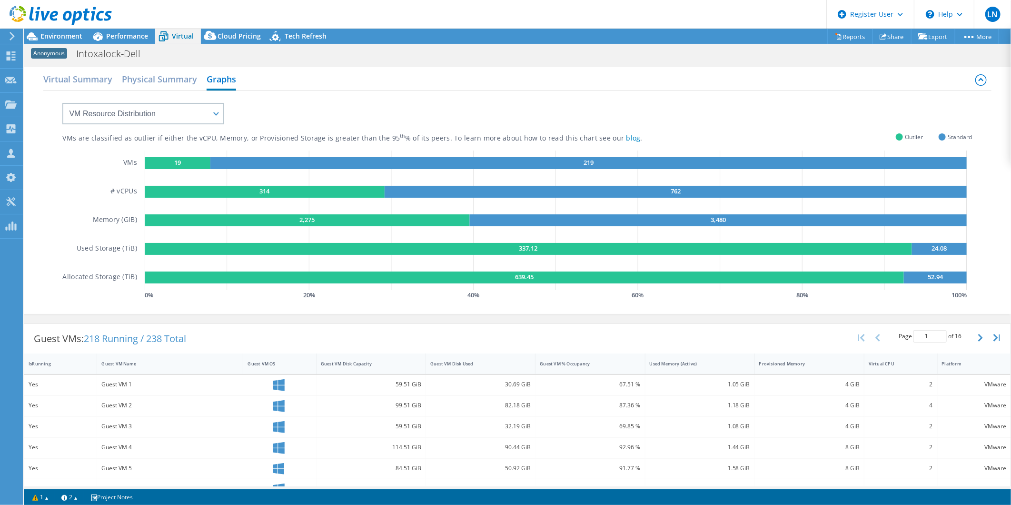
click at [700, 89] on div "Virtual Summary Physical Summary Graphs" at bounding box center [517, 80] width 948 height 21
click at [55, 30] on div at bounding box center [56, 16] width 112 height 32
click at [64, 36] on span "Environment" at bounding box center [61, 35] width 42 height 9
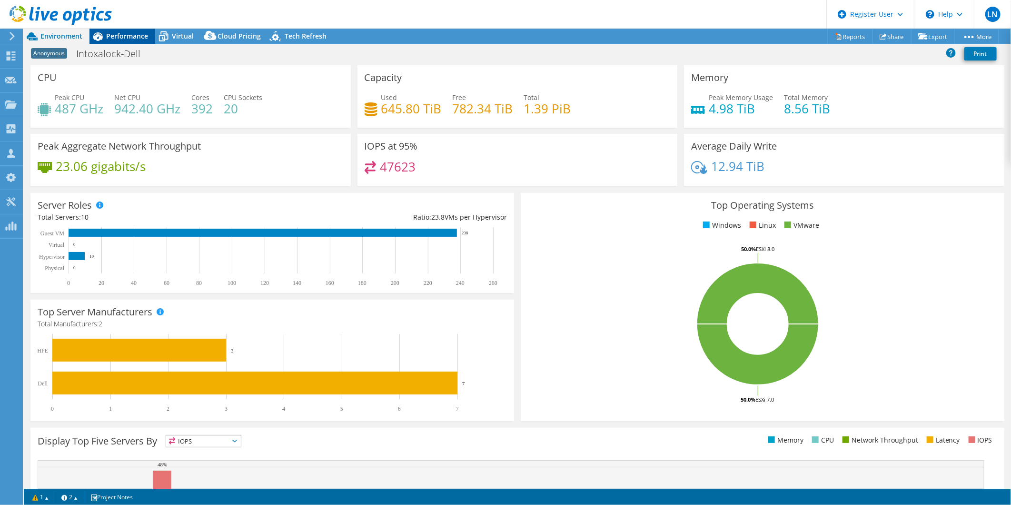
click at [131, 39] on span "Performance" at bounding box center [127, 35] width 42 height 9
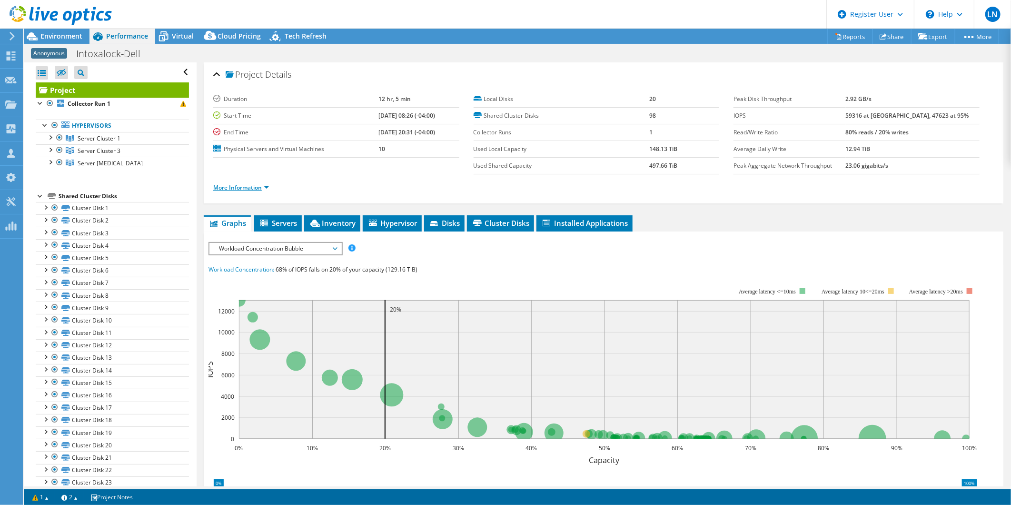
click at [259, 187] on link "More Information" at bounding box center [241, 187] width 56 height 8
